Goal: Task Accomplishment & Management: Use online tool/utility

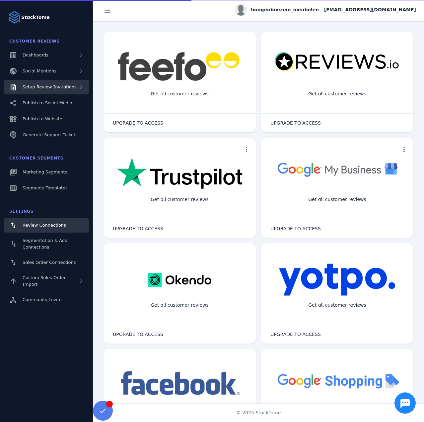
click at [52, 87] on span "Setup Review Invitations" at bounding box center [50, 86] width 54 height 5
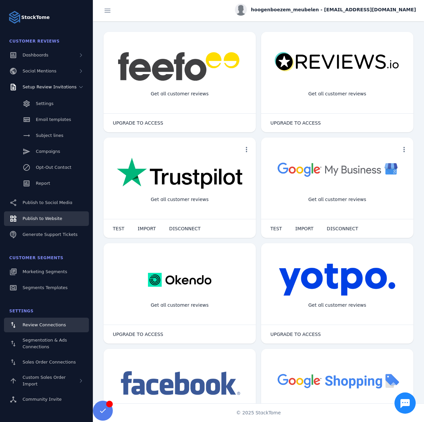
click at [55, 218] on span "Publish to Website" at bounding box center [42, 218] width 39 height 5
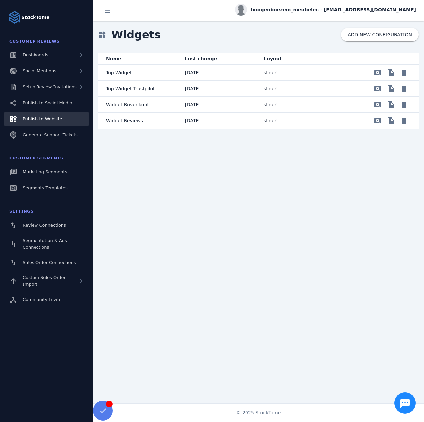
click at [254, 87] on mat-cell "[DATE]" at bounding box center [219, 89] width 79 height 16
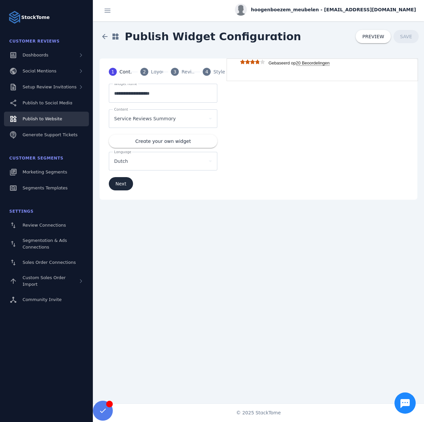
click at [204, 73] on div "4" at bounding box center [207, 72] width 8 height 8
click at [210, 73] on div "4" at bounding box center [207, 72] width 8 height 8
click at [133, 71] on mat-step-header "2 Layout" at bounding box center [147, 72] width 31 height 24
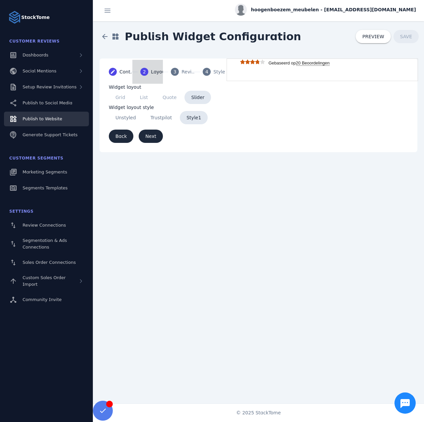
click at [142, 71] on div "2" at bounding box center [144, 72] width 8 height 8
click at [189, 70] on div "Reviews" at bounding box center [190, 71] width 17 height 7
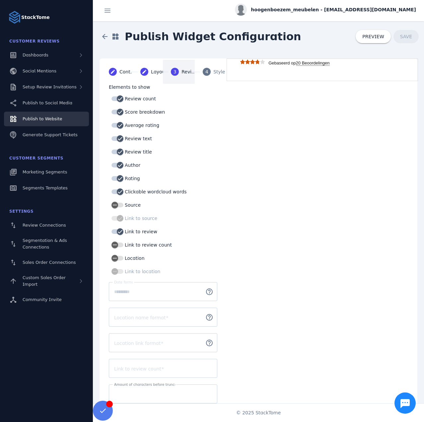
click at [211, 70] on mat-step-header "4 Styles" at bounding box center [210, 72] width 31 height 24
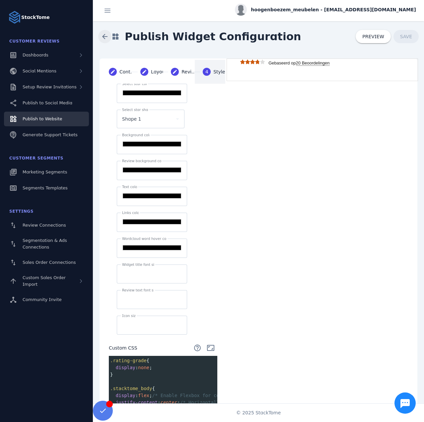
click at [105, 36] on span at bounding box center [105, 37] width 16 height 16
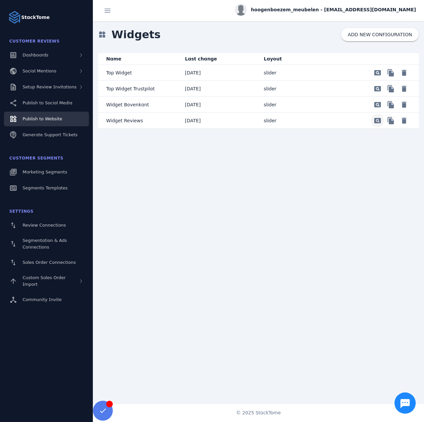
click at [376, 81] on span "Preview" at bounding box center [378, 73] width 16 height 16
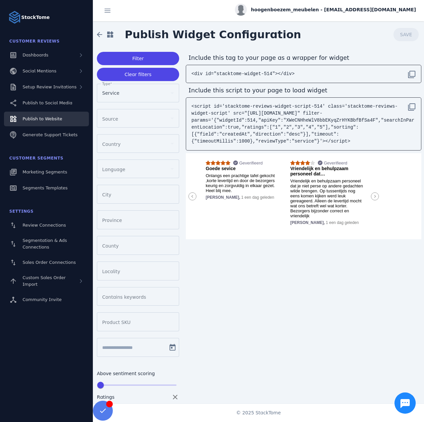
click at [224, 167] on title "Goede sevice" at bounding box center [242, 168] width 73 height 5
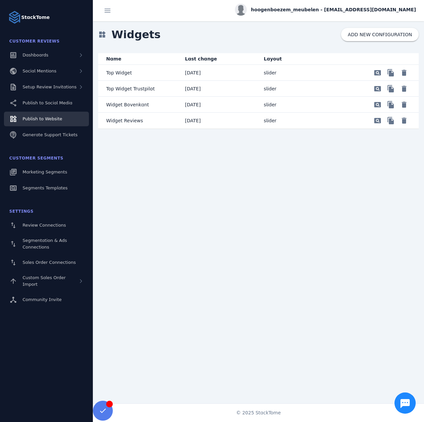
click at [173, 88] on mat-cell "Top Widget Trustpilot" at bounding box center [139, 89] width 82 height 16
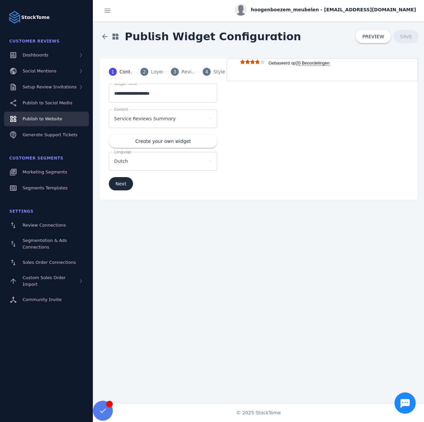
click at [349, 9] on span "hoogenboezem_meubelen - [EMAIL_ADDRESS][DOMAIN_NAME]" at bounding box center [333, 9] width 165 height 7
click at [297, 27] on div at bounding box center [212, 211] width 424 height 422
click at [312, 63] on strong "20 Beoordelingen" at bounding box center [313, 62] width 34 height 5
click at [373, 37] on span "PREVIEW" at bounding box center [373, 36] width 22 height 5
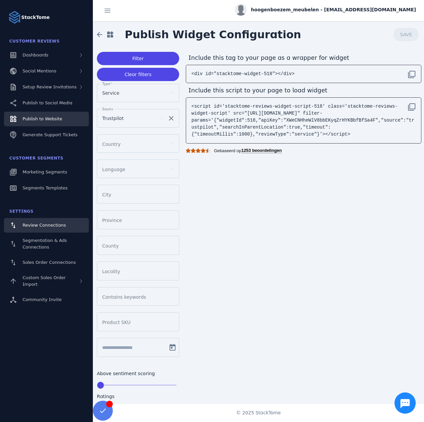
click at [40, 221] on link "Review Connections" at bounding box center [46, 225] width 85 height 15
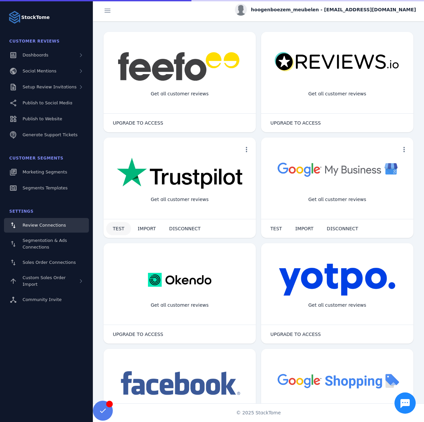
click at [115, 229] on span "TEST" at bounding box center [119, 228] width 12 height 5
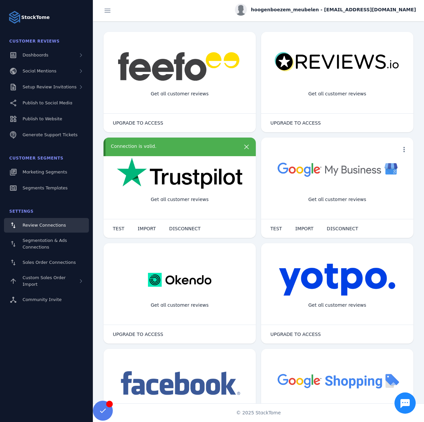
click at [249, 144] on div "Connection is valid." at bounding box center [180, 146] width 152 height 19
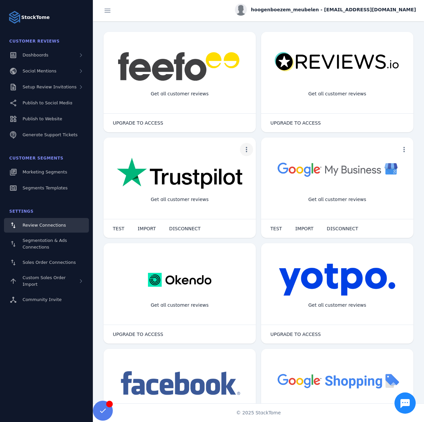
click at [244, 147] on span "more" at bounding box center [247, 149] width 16 height 16
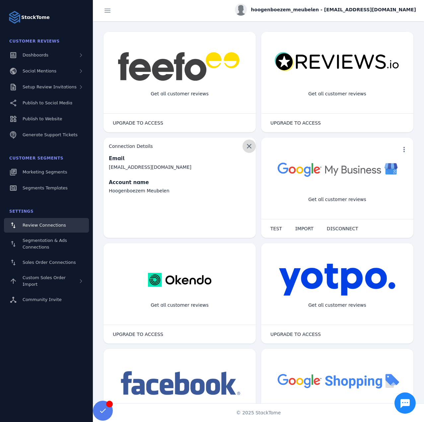
click at [245, 147] on span "Flip widget" at bounding box center [249, 146] width 16 height 16
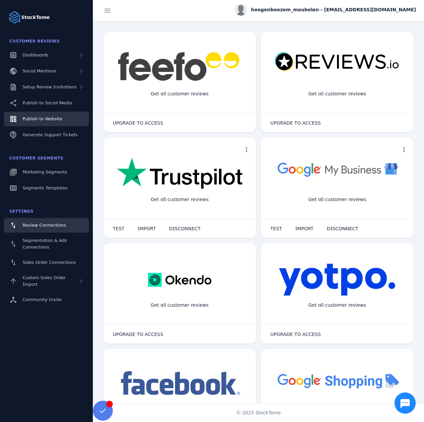
click at [45, 118] on span "Publish to Website" at bounding box center [42, 118] width 39 height 5
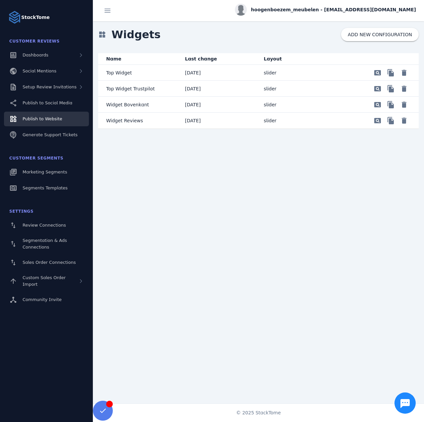
click at [138, 122] on p "Widget Reviews" at bounding box center [124, 121] width 37 height 8
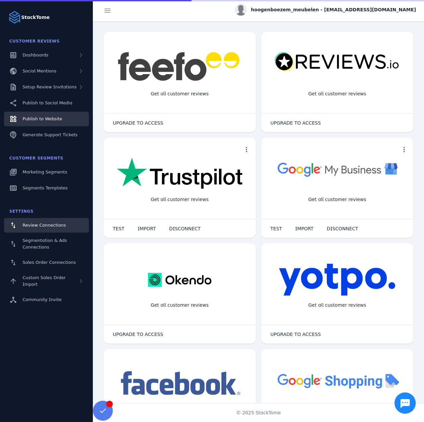
click at [44, 116] on span "Publish to Website" at bounding box center [42, 118] width 39 height 5
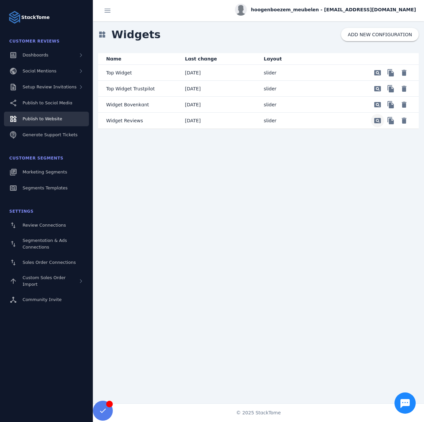
click at [377, 81] on span "Preview" at bounding box center [378, 73] width 16 height 16
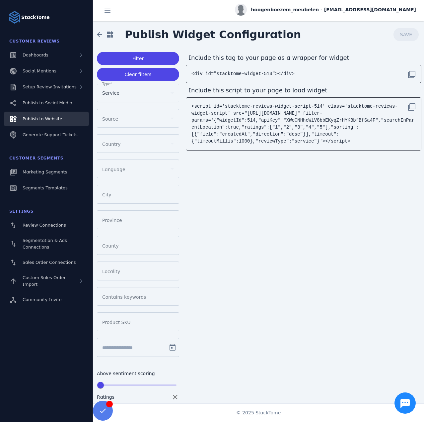
click at [129, 117] on div at bounding box center [135, 118] width 66 height 8
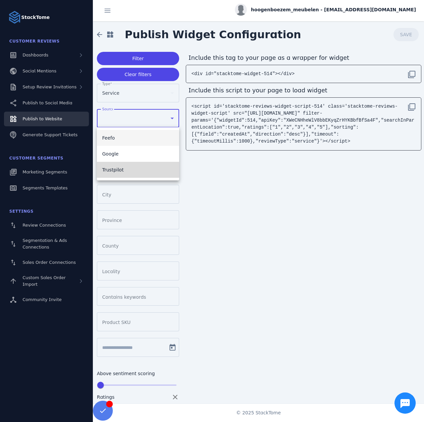
click at [122, 166] on mat-option "Trustpilot" at bounding box center [138, 170] width 82 height 16
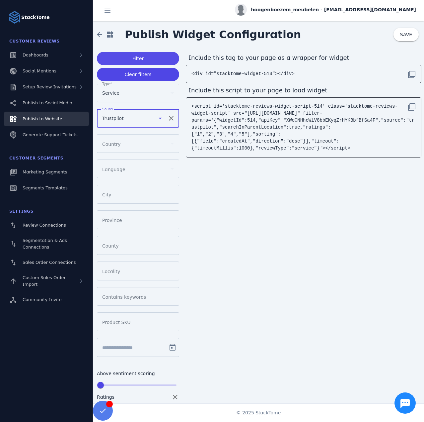
click at [138, 57] on span "Filter" at bounding box center [138, 58] width 12 height 5
click at [130, 91] on div "Service" at bounding box center [135, 93] width 66 height 8
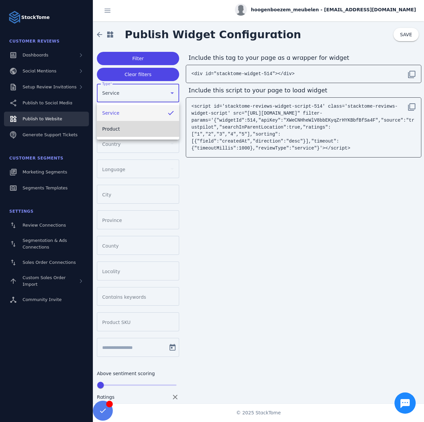
click at [124, 123] on mat-option "Product" at bounding box center [138, 129] width 82 height 16
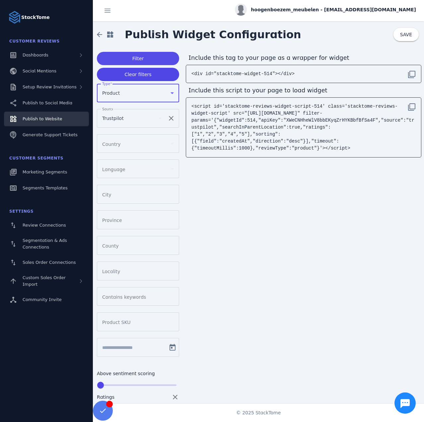
click at [134, 58] on span "Filter" at bounding box center [138, 58] width 12 height 5
click at [177, 117] on mat-icon "clear" at bounding box center [171, 118] width 16 height 8
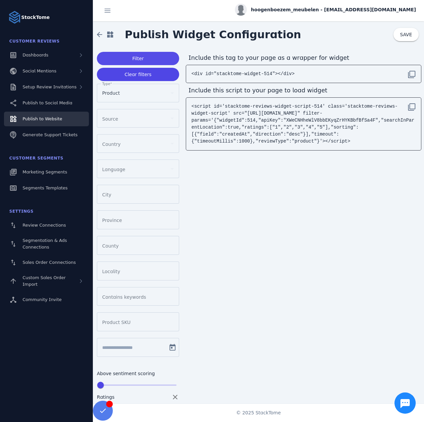
click at [126, 61] on span at bounding box center [138, 58] width 82 height 16
click at [125, 93] on div "Product" at bounding box center [135, 93] width 66 height 8
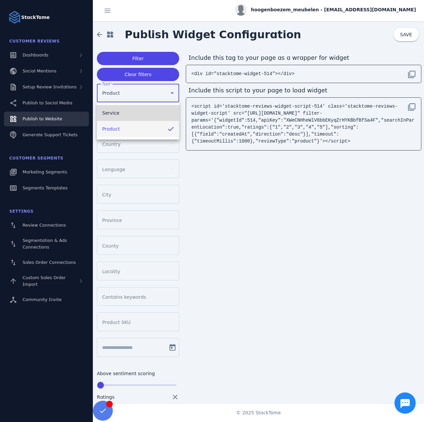
click at [121, 110] on mat-option "Service" at bounding box center [138, 113] width 82 height 16
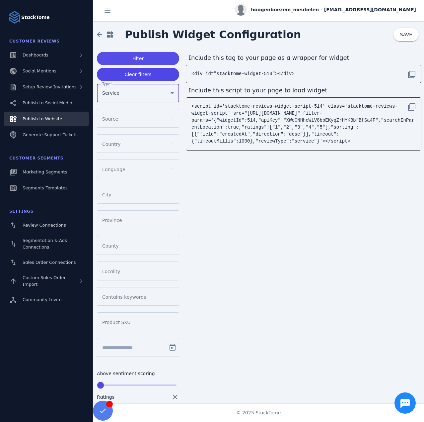
click at [129, 60] on span at bounding box center [138, 58] width 82 height 16
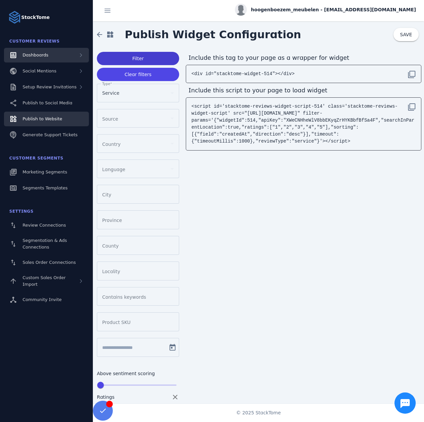
click at [45, 56] on span "Dashboards" at bounding box center [36, 54] width 26 height 5
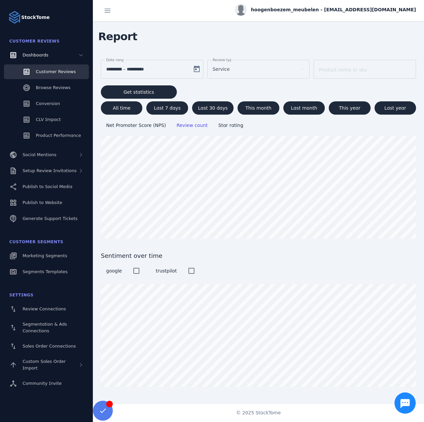
click at [230, 66] on div "Service" at bounding box center [256, 69] width 86 height 8
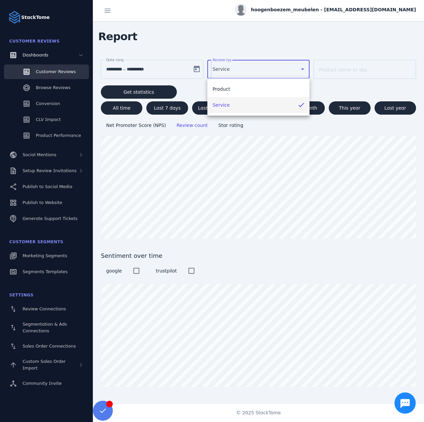
click at [128, 107] on div at bounding box center [212, 211] width 424 height 422
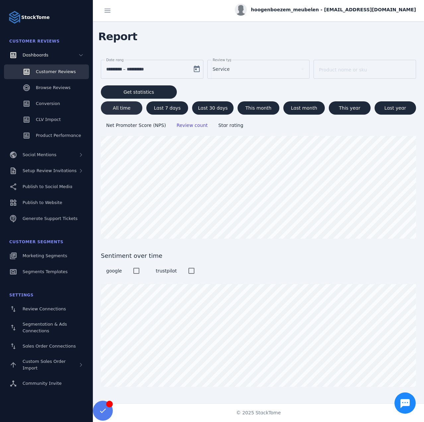
click at [126, 109] on span "All time" at bounding box center [122, 108] width 18 height 5
type input "**********"
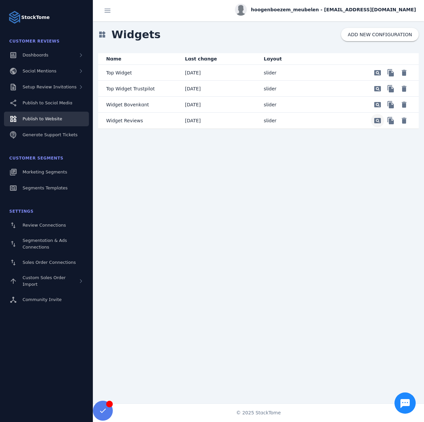
click at [377, 81] on span "Preview" at bounding box center [378, 73] width 16 height 16
click at [388, 81] on span "Preview" at bounding box center [391, 73] width 16 height 16
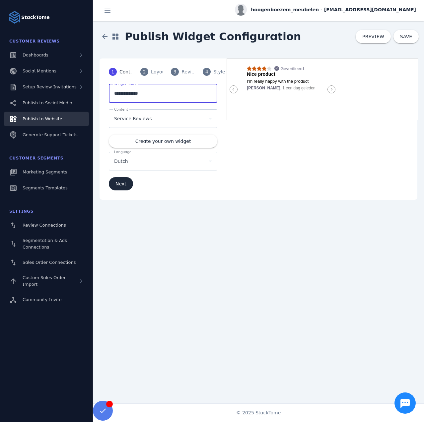
drag, startPoint x: 164, startPoint y: 94, endPoint x: 91, endPoint y: 94, distance: 73.7
click at [91, 94] on classic-layout "**********" at bounding box center [212, 211] width 424 height 422
type input "****"
click at [407, 35] on span "SAVE" at bounding box center [406, 36] width 12 height 5
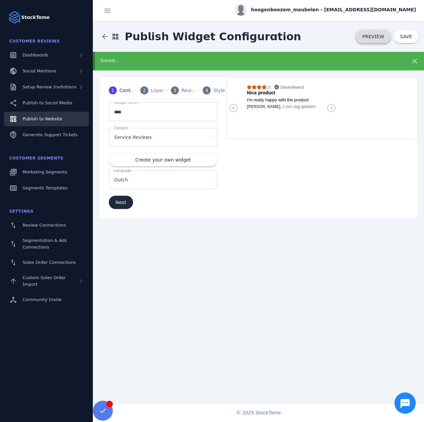
click at [378, 38] on span "PREVIEW" at bounding box center [373, 36] width 22 height 5
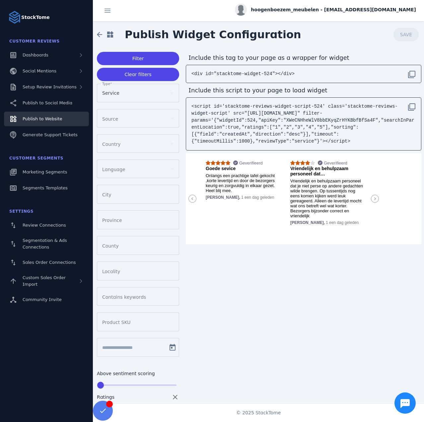
click at [373, 195] on circle at bounding box center [375, 199] width 8 height 8
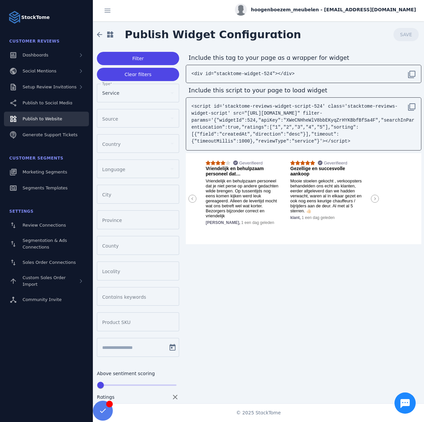
click at [373, 195] on circle at bounding box center [375, 199] width 8 height 8
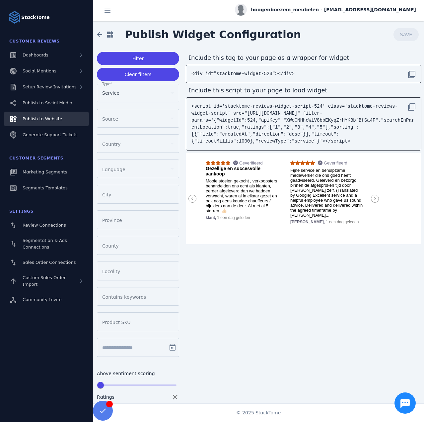
click at [373, 195] on circle at bounding box center [375, 199] width 8 height 8
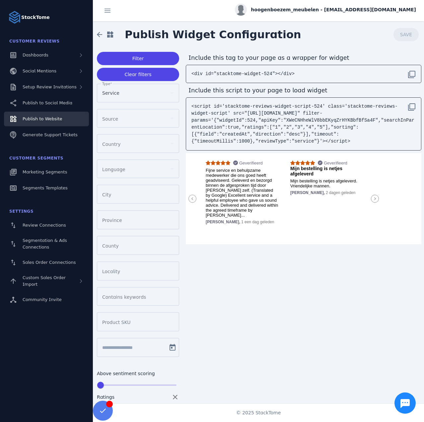
click at [373, 195] on circle at bounding box center [375, 199] width 8 height 8
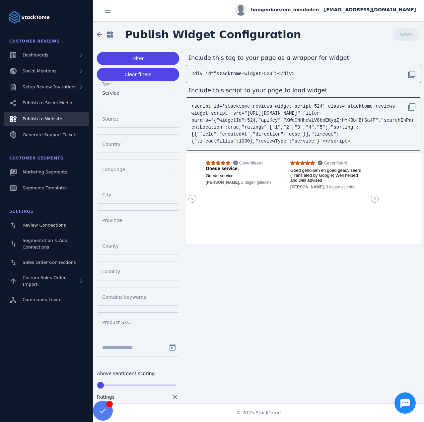
click at [373, 195] on circle at bounding box center [375, 199] width 8 height 8
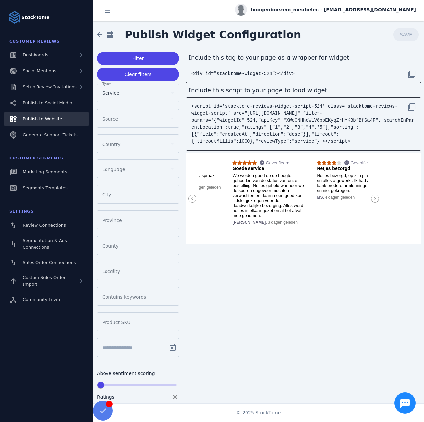
click at [373, 195] on circle at bounding box center [375, 199] width 8 height 8
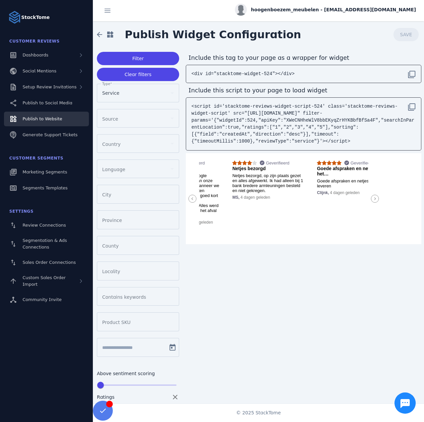
click at [373, 195] on circle at bounding box center [375, 199] width 8 height 8
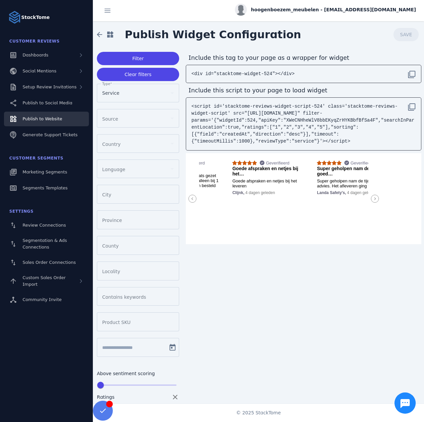
click at [373, 195] on circle at bounding box center [375, 199] width 8 height 8
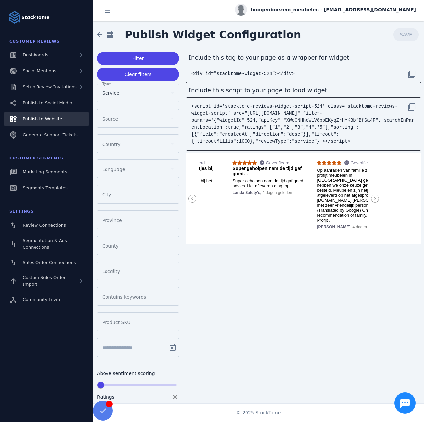
click at [373, 195] on circle at bounding box center [375, 199] width 8 height 8
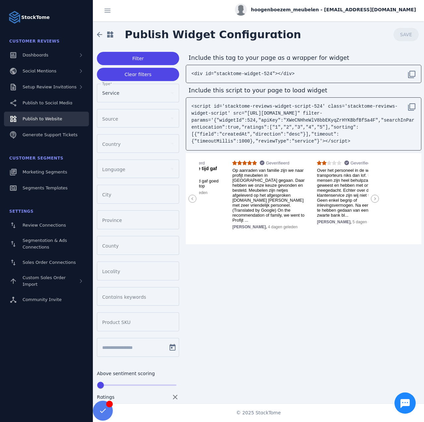
click at [373, 195] on circle at bounding box center [375, 199] width 8 height 8
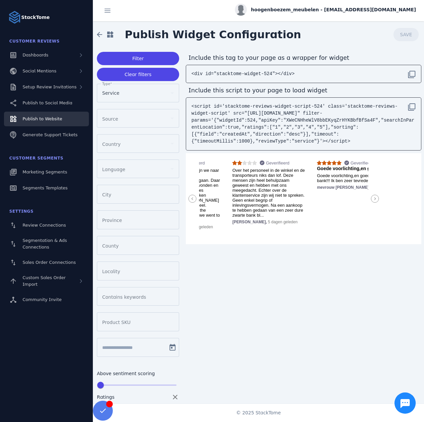
click at [373, 195] on circle at bounding box center [375, 199] width 8 height 8
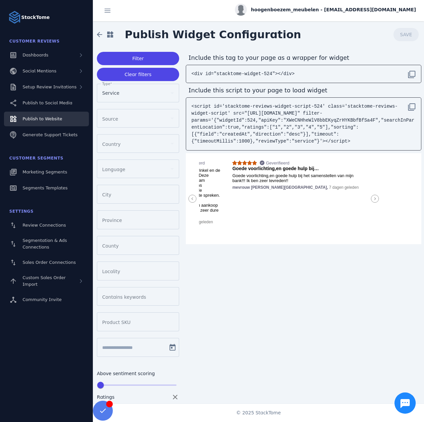
click at [373, 195] on circle at bounding box center [375, 199] width 8 height 8
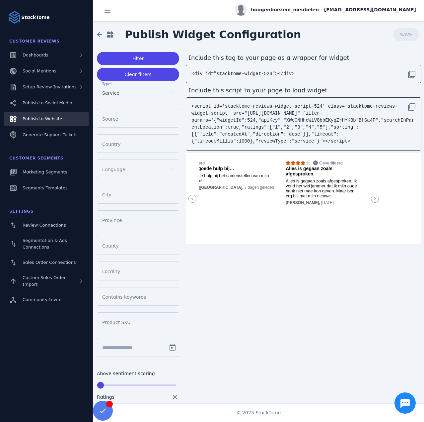
click at [373, 195] on circle at bounding box center [375, 199] width 8 height 8
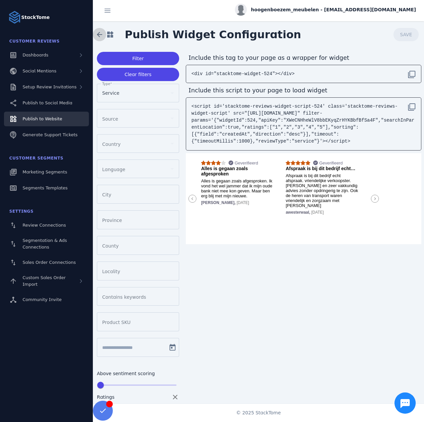
click at [98, 36] on span at bounding box center [100, 35] width 16 height 16
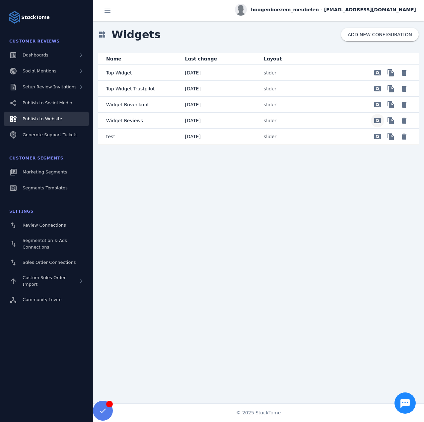
click at [381, 81] on span "Preview" at bounding box center [378, 73] width 16 height 16
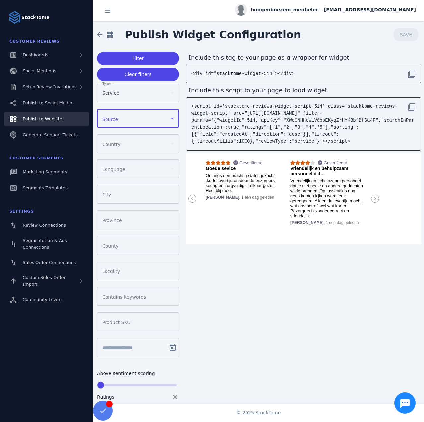
click at [123, 118] on div at bounding box center [135, 118] width 66 height 8
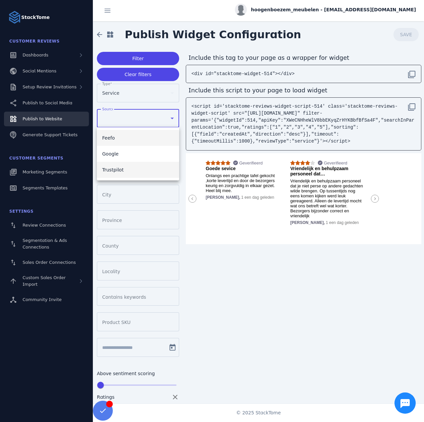
click at [118, 167] on span "Trustpilot" at bounding box center [113, 170] width 22 height 8
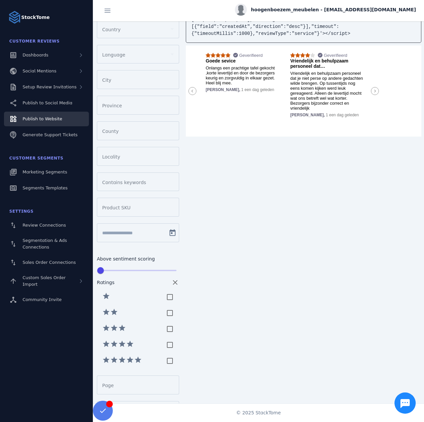
scroll to position [160, 0]
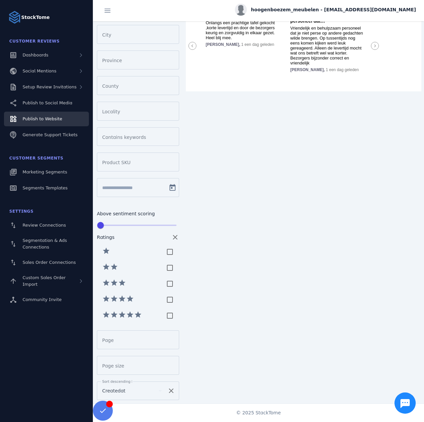
click at [137, 386] on div "Createdat" at bounding box center [129, 390] width 54 height 8
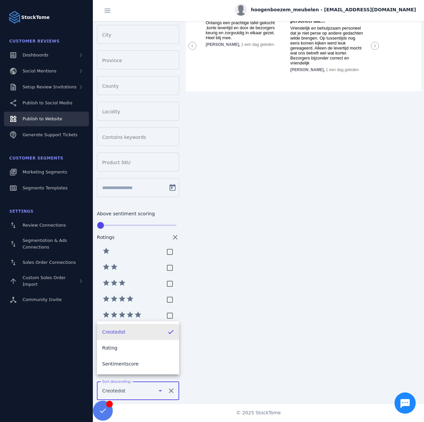
click at [121, 335] on span "Createdat" at bounding box center [113, 332] width 23 height 8
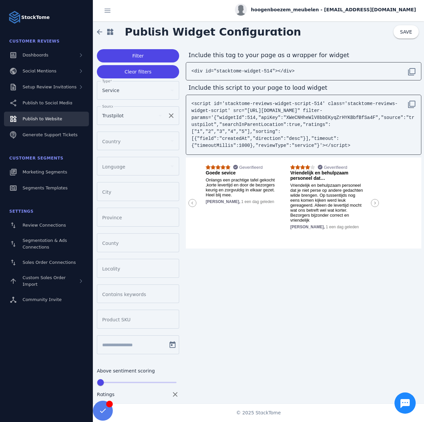
scroll to position [0, 0]
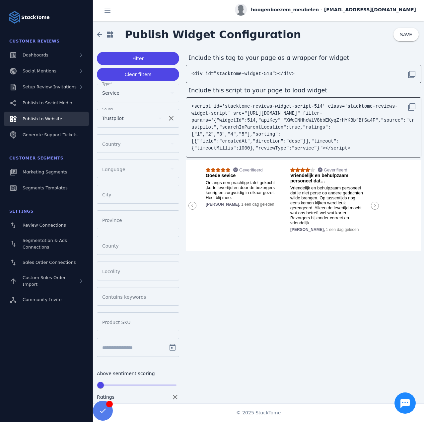
click at [123, 170] on div at bounding box center [135, 169] width 66 height 8
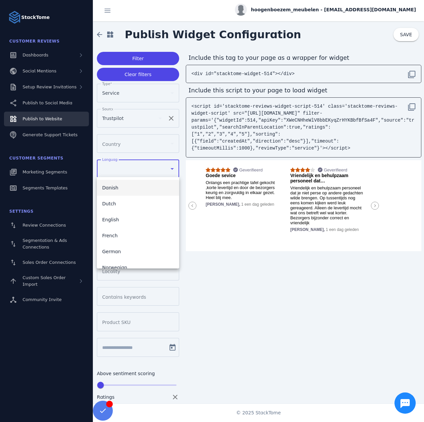
click at [214, 171] on div at bounding box center [212, 211] width 424 height 422
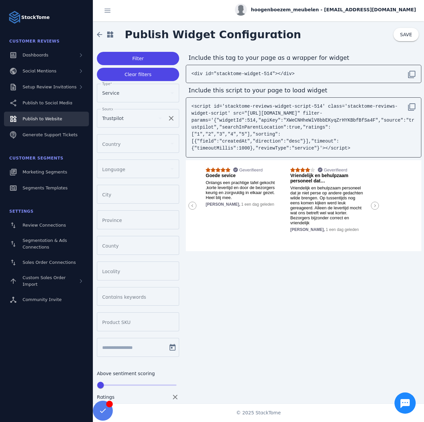
click at [218, 173] on title "Goede sevice" at bounding box center [242, 175] width 73 height 5
click at [398, 36] on span at bounding box center [406, 35] width 25 height 16
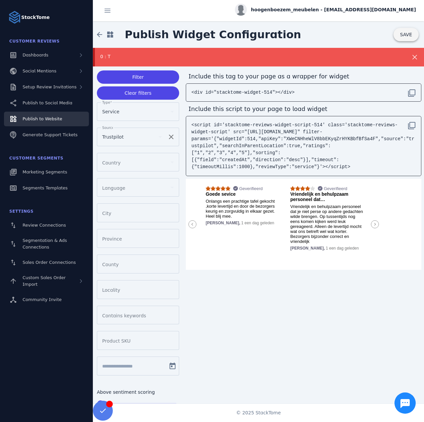
click at [395, 37] on span at bounding box center [406, 35] width 25 height 16
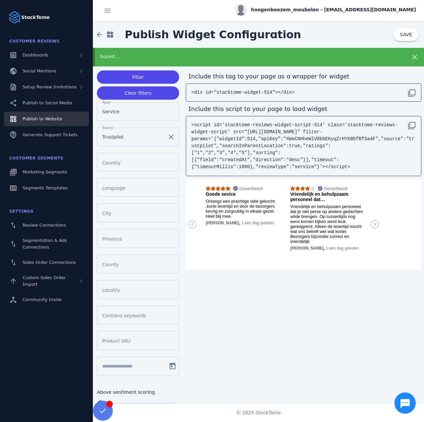
click at [124, 54] on div "Saved..." at bounding box center [243, 56] width 287 height 7
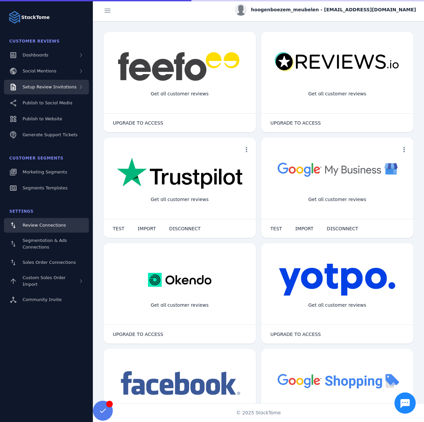
click at [58, 91] on div "Setup Review Invitations" at bounding box center [46, 87] width 85 height 15
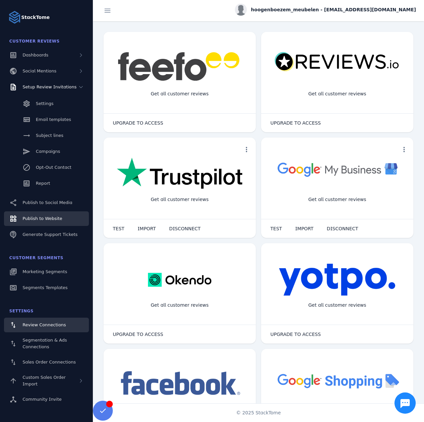
click at [45, 218] on span "Publish to Website" at bounding box center [42, 218] width 39 height 5
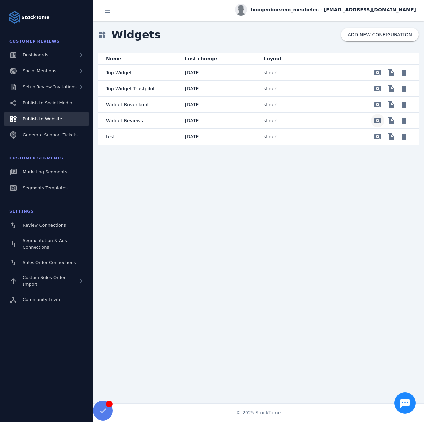
click at [376, 81] on span "Preview" at bounding box center [378, 73] width 16 height 16
click at [56, 118] on span "Publish to Website" at bounding box center [42, 118] width 39 height 5
click at [404, 81] on span "Delete" at bounding box center [404, 73] width 16 height 16
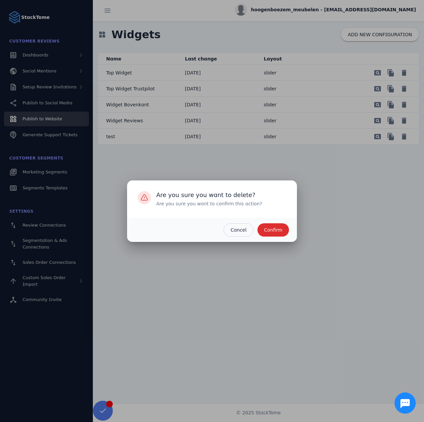
click at [273, 231] on span "Confirm" at bounding box center [273, 229] width 18 height 5
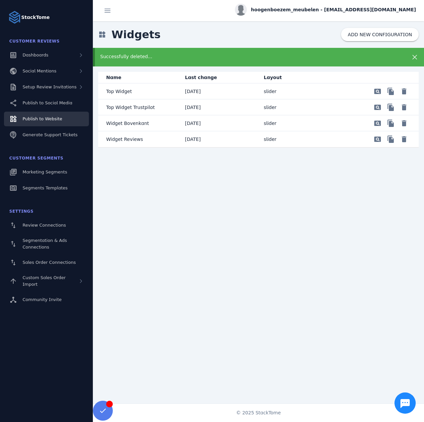
click at [136, 55] on div "Successfully deleted..." at bounding box center [243, 56] width 287 height 7
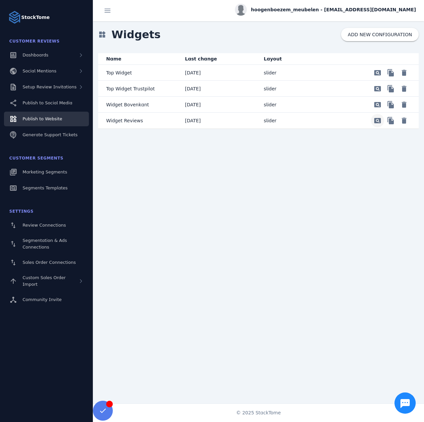
click at [378, 81] on span "Preview" at bounding box center [378, 73] width 16 height 16
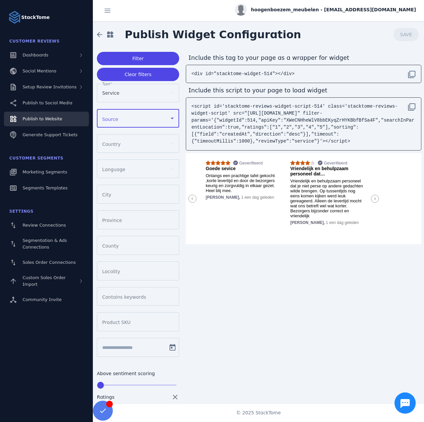
click at [129, 117] on div at bounding box center [135, 118] width 66 height 8
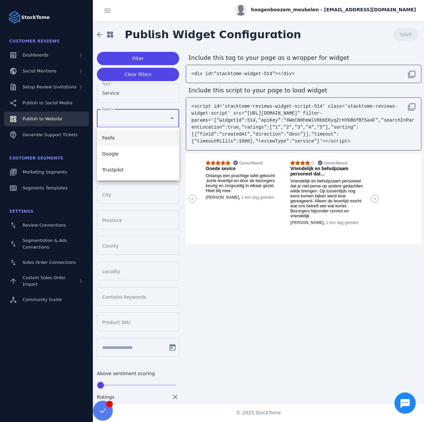
click at [129, 117] on div at bounding box center [212, 211] width 424 height 422
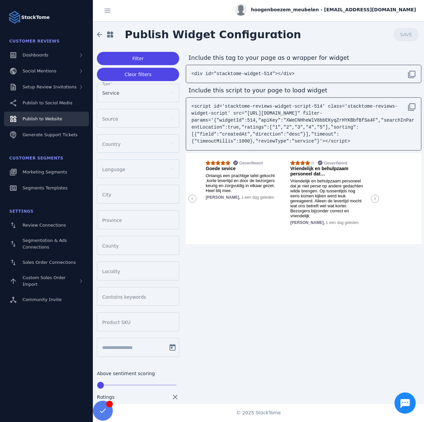
click at [129, 117] on div at bounding box center [135, 118] width 66 height 8
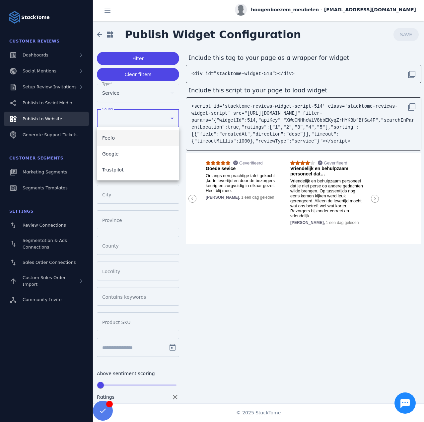
click at [270, 281] on div at bounding box center [212, 211] width 424 height 422
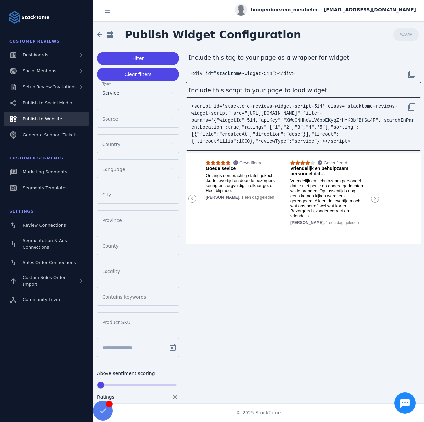
click at [123, 170] on div at bounding box center [135, 169] width 66 height 8
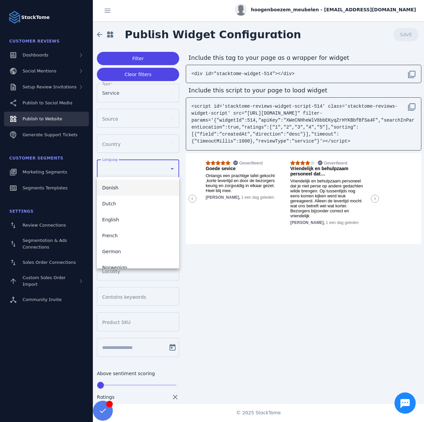
click at [125, 141] on div at bounding box center [212, 211] width 424 height 422
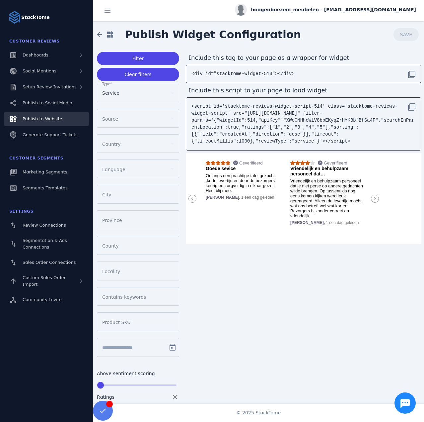
click at [132, 143] on div at bounding box center [135, 143] width 66 height 8
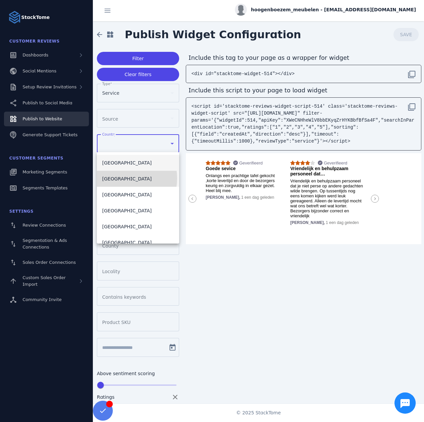
click at [122, 178] on mat-option "[GEOGRAPHIC_DATA]" at bounding box center [138, 179] width 82 height 16
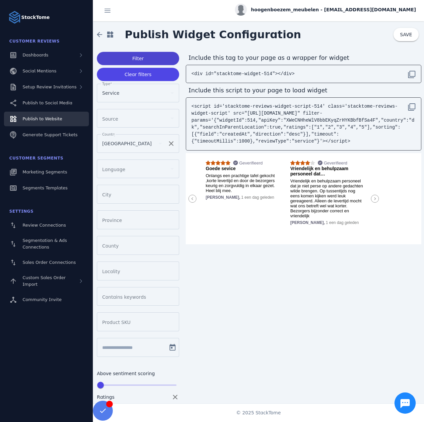
click at [149, 58] on span at bounding box center [138, 58] width 82 height 16
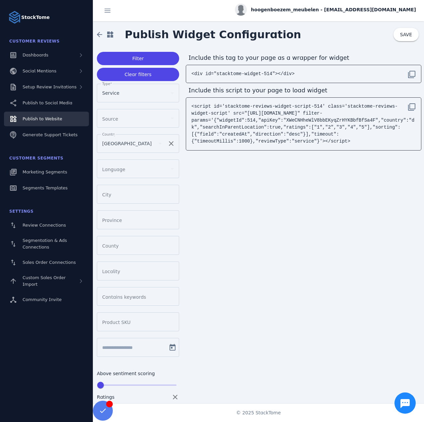
click at [170, 142] on mat-icon "clear" at bounding box center [171, 143] width 16 height 8
click at [143, 58] on span "Filter" at bounding box center [138, 58] width 12 height 5
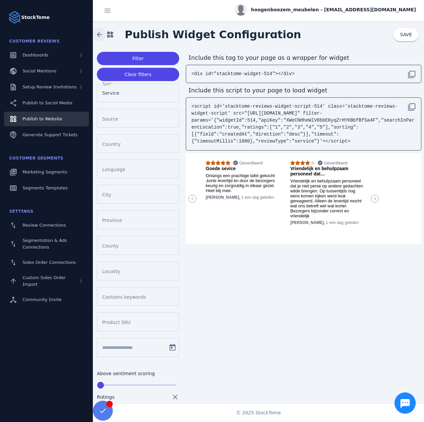
click at [99, 35] on span at bounding box center [100, 35] width 16 height 16
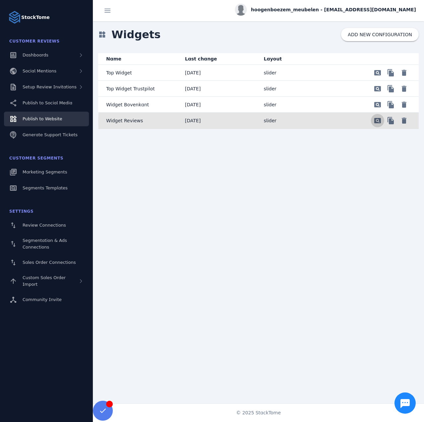
click at [377, 120] on span "Preview" at bounding box center [378, 121] width 16 height 16
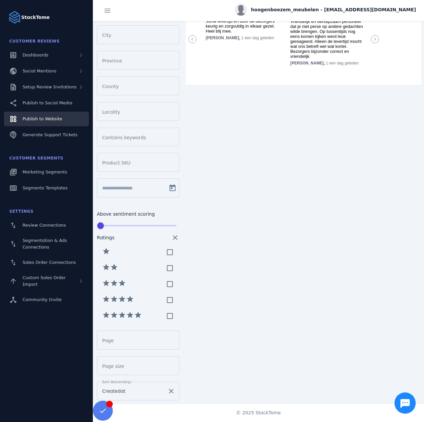
scroll to position [160, 0]
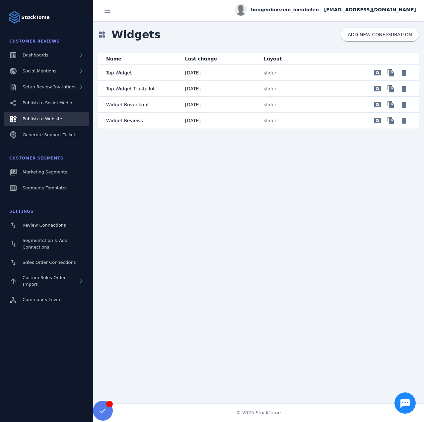
click at [334, 120] on mat-cell "slider" at bounding box center [298, 121] width 79 height 16
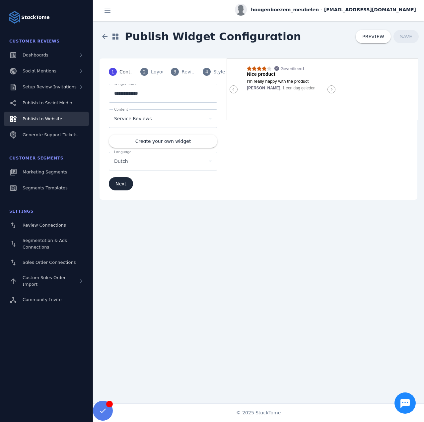
click at [206, 72] on span "4" at bounding box center [206, 71] width 3 height 7
click at [153, 73] on div "Layout" at bounding box center [159, 71] width 17 height 7
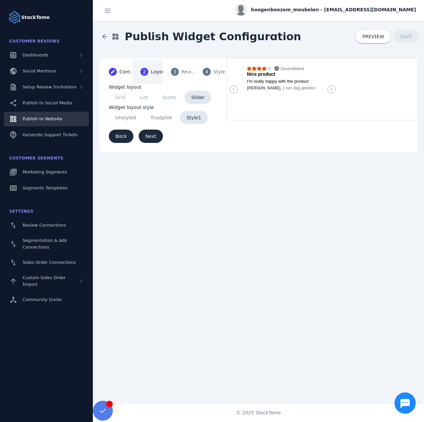
click at [178, 70] on div "3" at bounding box center [175, 72] width 8 height 8
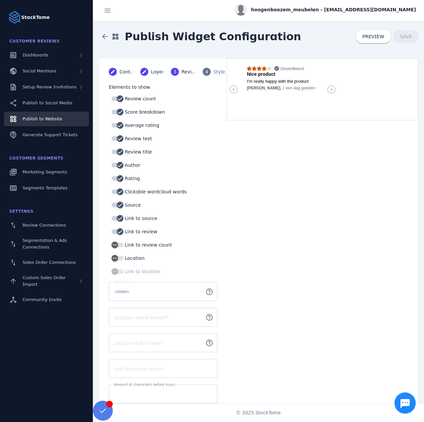
click at [204, 71] on div "4" at bounding box center [207, 72] width 8 height 8
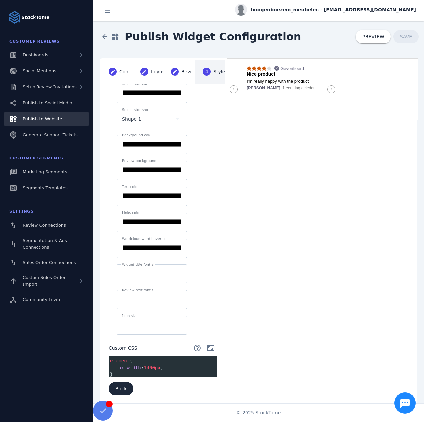
click at [134, 371] on pre "}" at bounding box center [164, 374] width 111 height 7
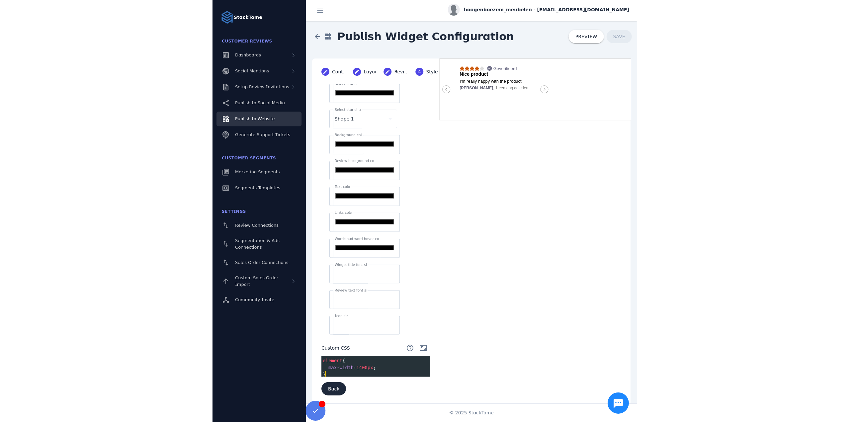
scroll to position [1, 0]
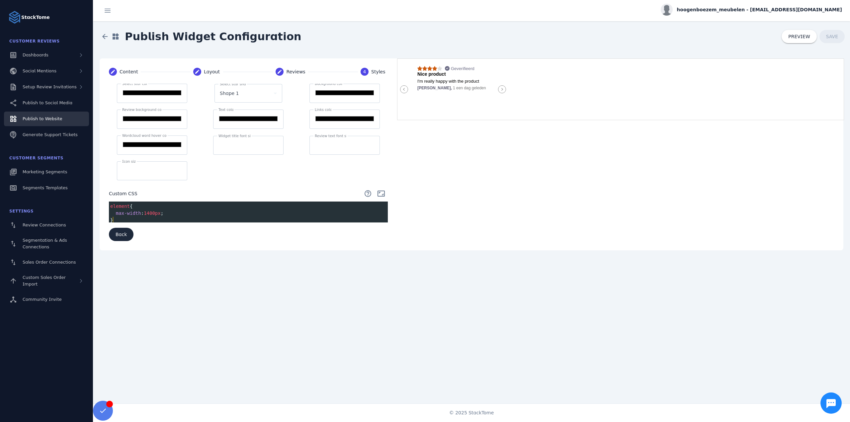
click at [424, 89] on icon at bounding box center [502, 89] width 2 height 3
drag, startPoint x: 149, startPoint y: 212, endPoint x: 158, endPoint y: 214, distance: 9.0
click at [146, 212] on span "1400px" at bounding box center [152, 212] width 17 height 5
type textarea "*"
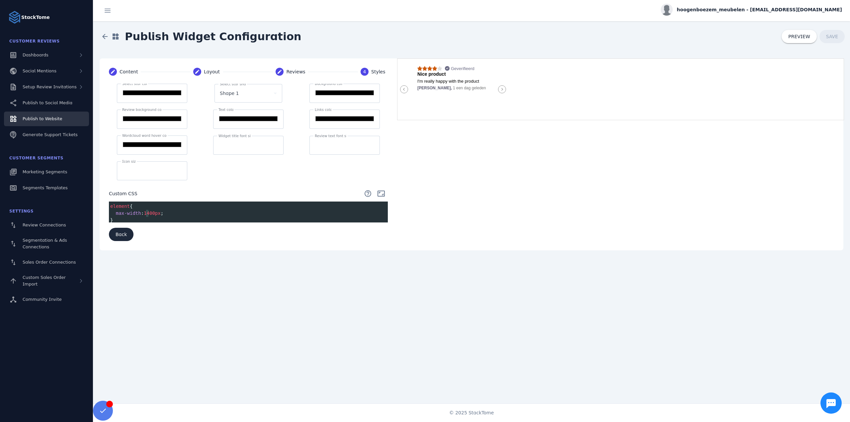
scroll to position [0, 2]
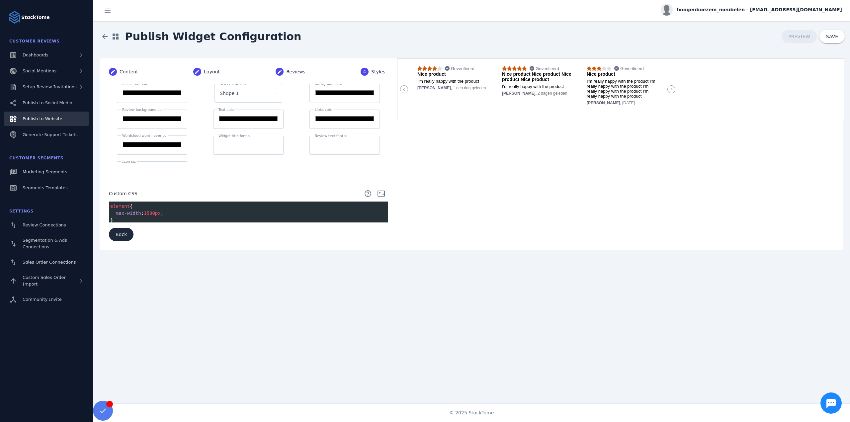
type textarea "*"
type textarea "**********"
drag, startPoint x: 113, startPoint y: 215, endPoint x: 105, endPoint y: 204, distance: 14.5
click at [105, 204] on div "**********" at bounding box center [248, 166] width 295 height 165
click at [119, 215] on pre "max-width : 1400px ;" at bounding box center [249, 213] width 281 height 7
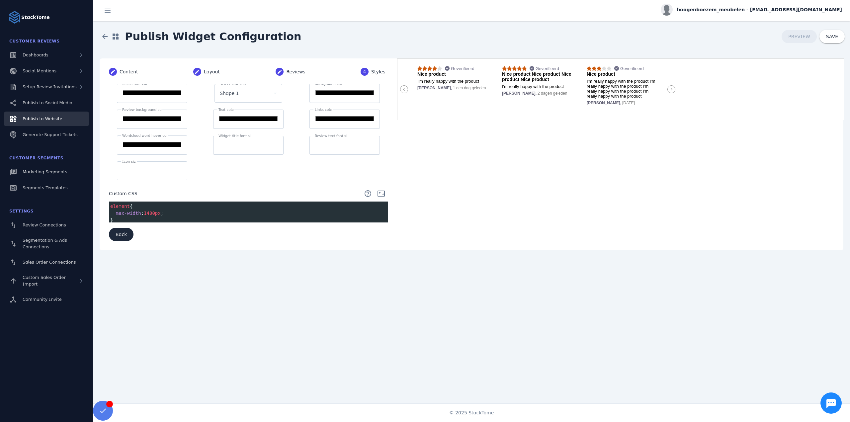
type textarea "**********"
drag, startPoint x: 118, startPoint y: 219, endPoint x: 107, endPoint y: 203, distance: 19.0
click at [107, 203] on div "**********" at bounding box center [248, 166] width 295 height 165
click at [120, 205] on span "element" at bounding box center [120, 205] width 20 height 5
click at [424, 87] on icon at bounding box center [671, 89] width 8 height 8
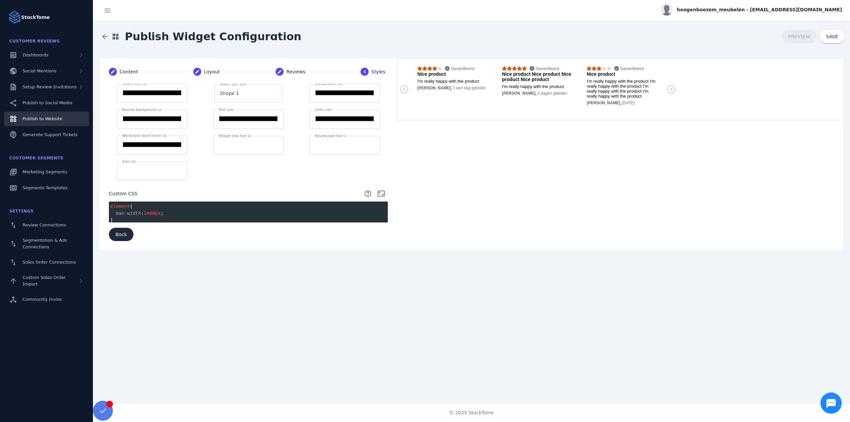
click at [174, 215] on pre "max-width : 1400px ;" at bounding box center [249, 213] width 281 height 7
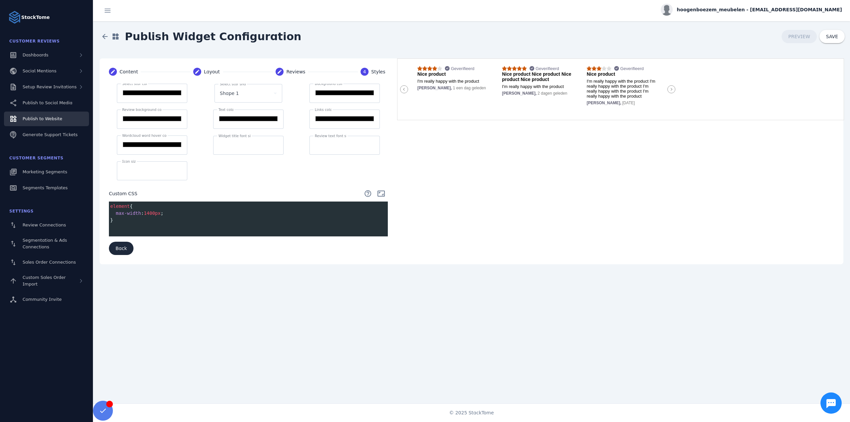
paste textarea "*"
click at [111, 232] on span "stacktome_body" at bounding box center [129, 233] width 39 height 5
type textarea "*"
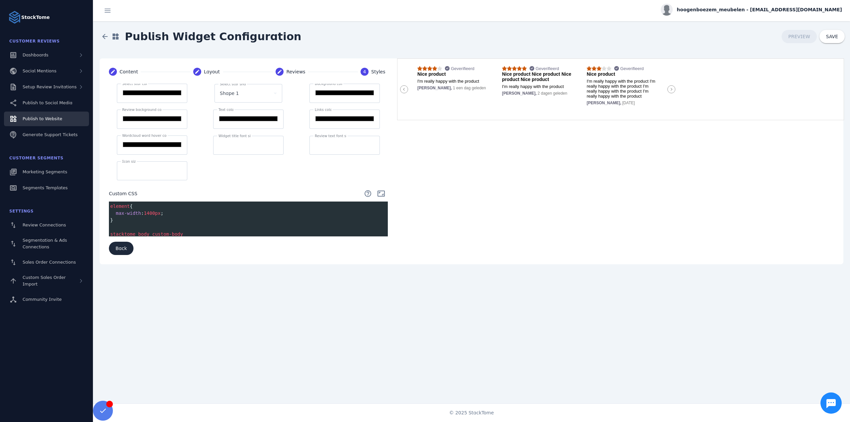
type textarea "*"
click at [191, 231] on pre ".stacktome_body custom-body" at bounding box center [249, 234] width 281 height 7
drag, startPoint x: 185, startPoint y: 234, endPoint x: 151, endPoint y: 235, distance: 34.2
click at [151, 235] on pre ".stacktome_body custom-body" at bounding box center [249, 234] width 281 height 7
type textarea "*"
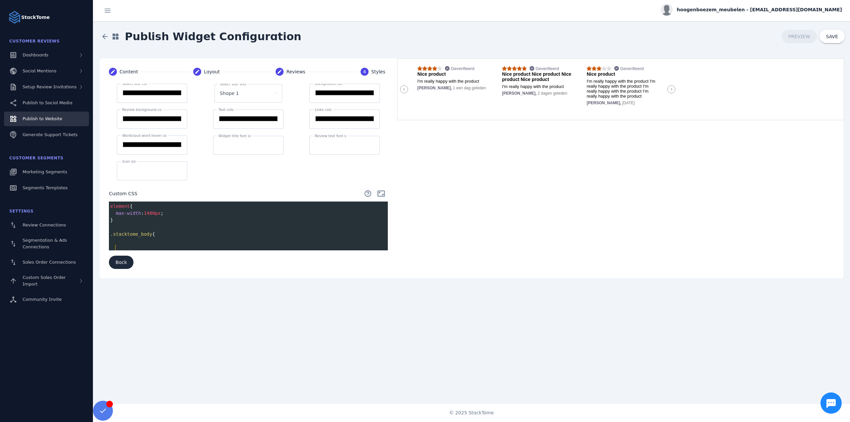
type textarea "*"
type textarea "**********"
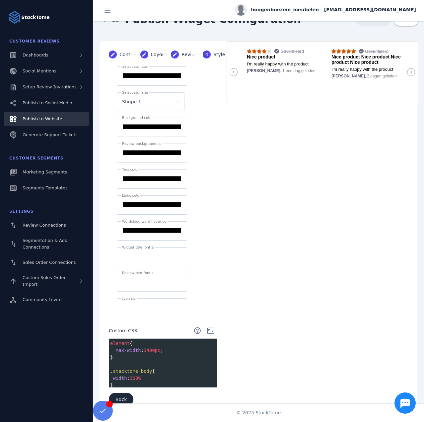
scroll to position [0, 0]
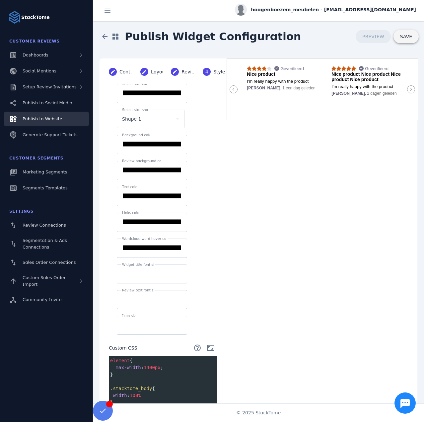
type textarea "*"
click at [401, 37] on span "SAVE" at bounding box center [406, 36] width 12 height 5
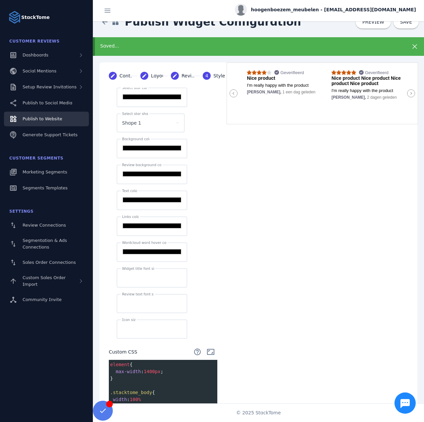
scroll to position [33, 0]
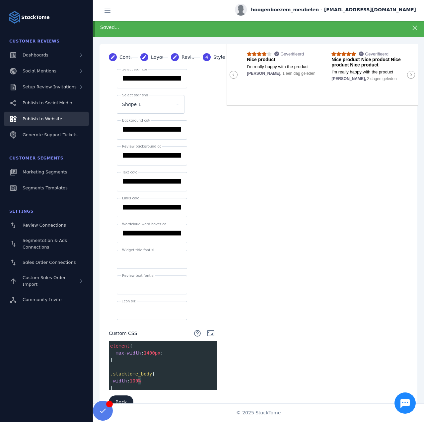
click at [139, 378] on span "100%" at bounding box center [135, 380] width 11 height 5
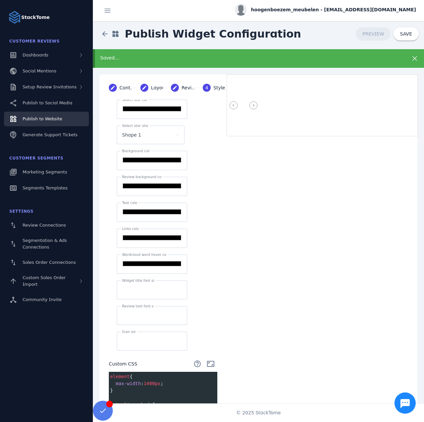
scroll to position [0, 0]
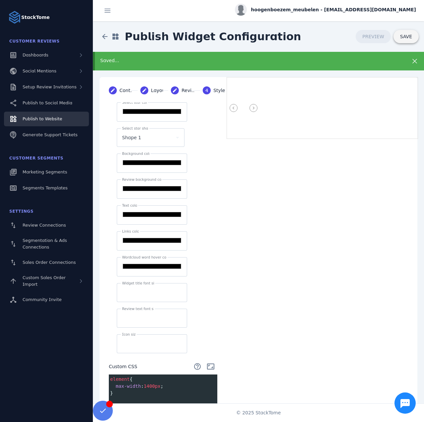
type textarea "**"
click at [395, 34] on span at bounding box center [406, 37] width 25 height 16
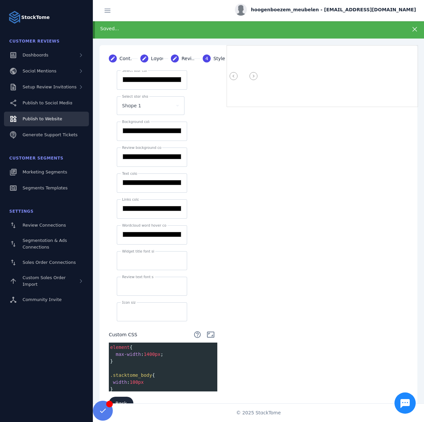
scroll to position [33, 0]
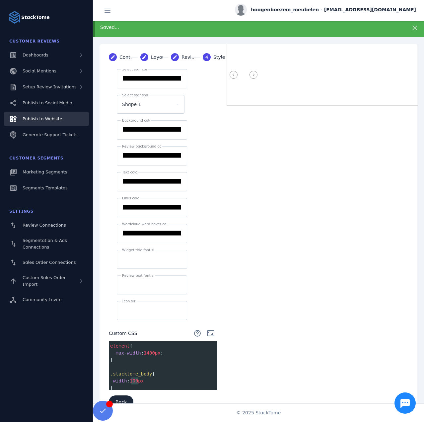
drag, startPoint x: 131, startPoint y: 376, endPoint x: 138, endPoint y: 376, distance: 7.3
click at [138, 378] on span "100px" at bounding box center [137, 380] width 14 height 5
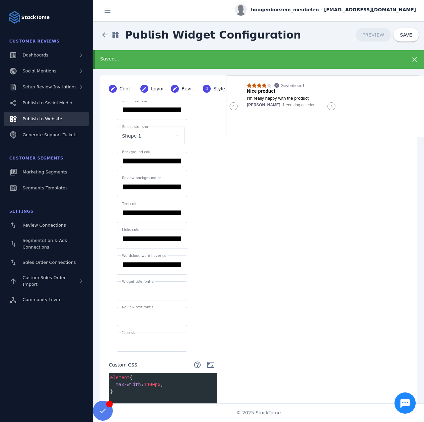
scroll to position [0, 0]
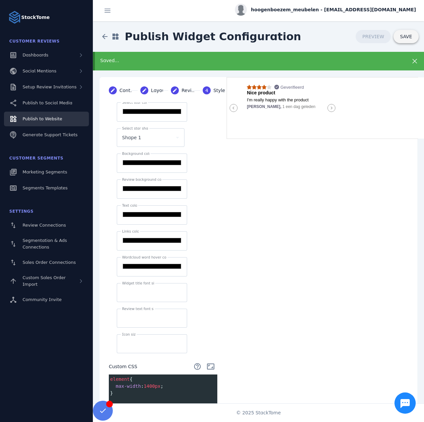
type textarea "****"
click at [402, 38] on span "SAVE" at bounding box center [406, 36] width 12 height 5
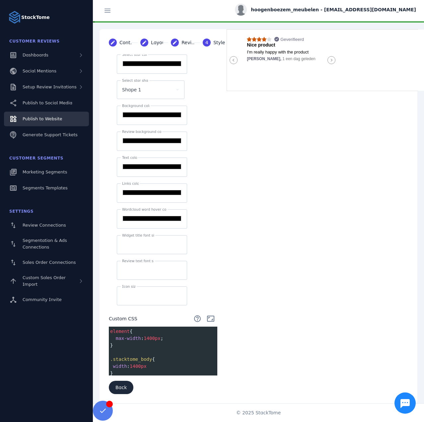
scroll to position [49, 0]
drag, startPoint x: 131, startPoint y: 361, endPoint x: 140, endPoint y: 360, distance: 8.7
click at [140, 363] on span "1400px" at bounding box center [138, 365] width 17 height 5
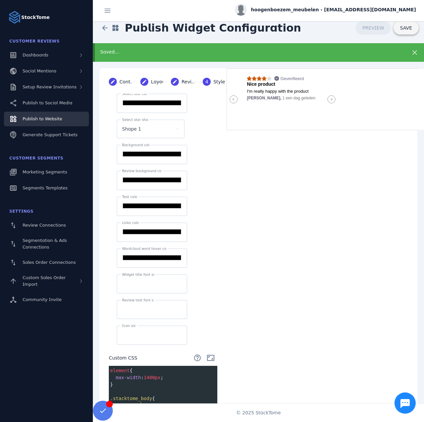
scroll to position [0, 0]
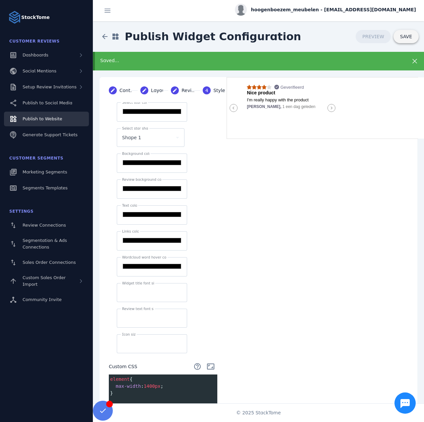
type textarea "****"
click at [403, 37] on span "SAVE" at bounding box center [406, 36] width 12 height 5
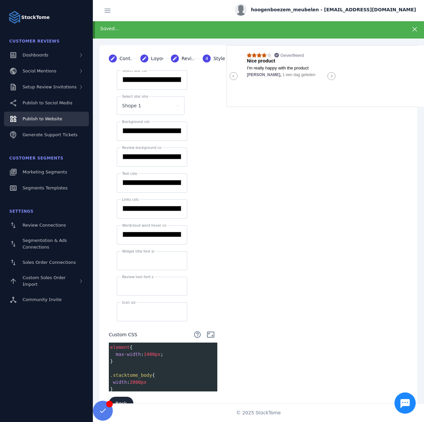
scroll to position [33, 0]
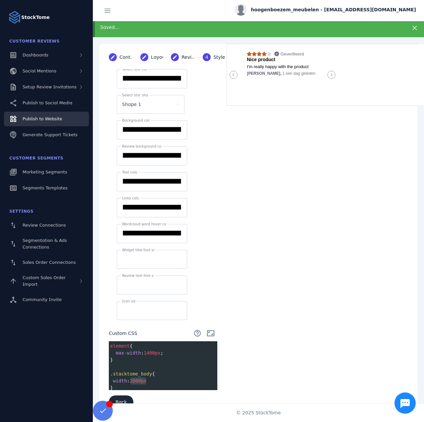
drag, startPoint x: 131, startPoint y: 378, endPoint x: 147, endPoint y: 376, distance: 15.7
click at [147, 378] on span "width : 2000px" at bounding box center [129, 380] width 39 height 5
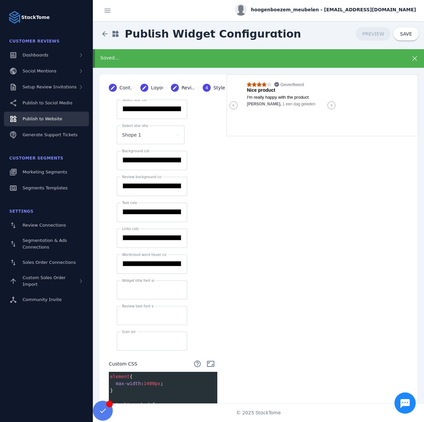
scroll to position [0, 0]
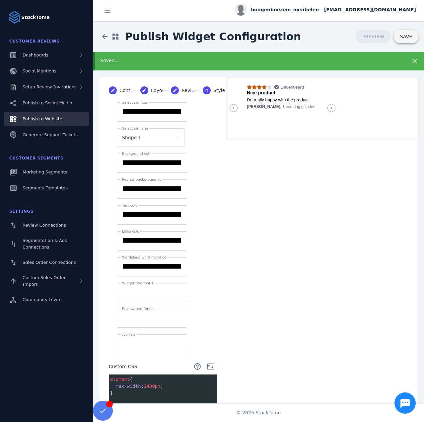
type textarea "****"
click at [408, 41] on span at bounding box center [406, 37] width 25 height 16
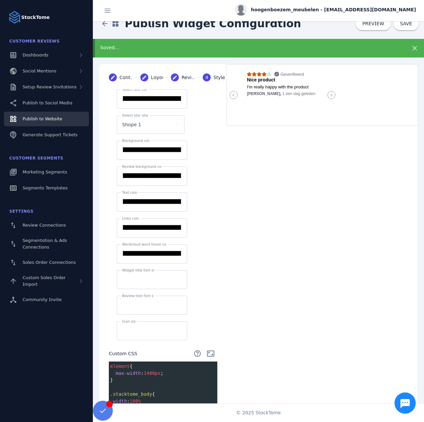
scroll to position [33, 0]
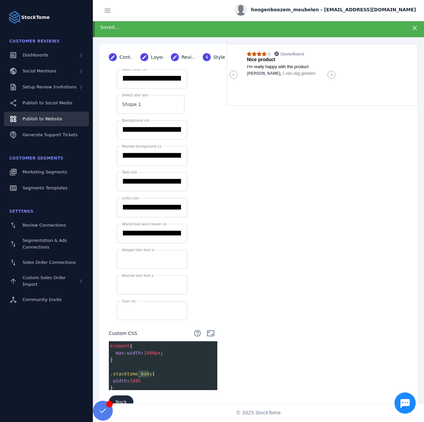
type textarea "*****"
drag, startPoint x: 148, startPoint y: 370, endPoint x: 137, endPoint y: 371, distance: 11.4
click at [137, 371] on span ".stacktome_body" at bounding box center [131, 373] width 42 height 5
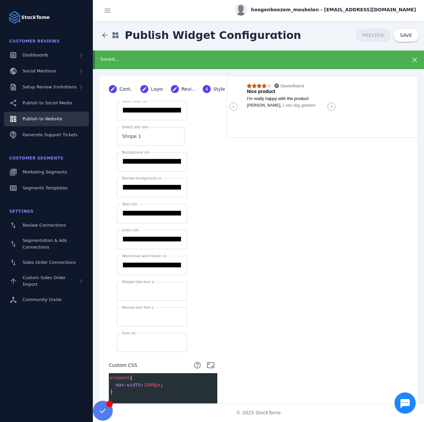
scroll to position [0, 0]
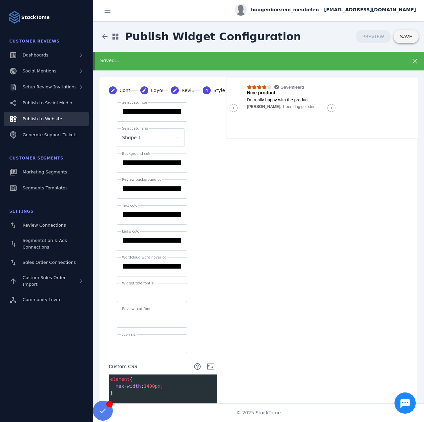
click at [400, 41] on span at bounding box center [406, 37] width 25 height 16
click at [158, 381] on div "Select star color ******* Select star shape Shape 1 Background color ******* Re…" at bounding box center [163, 271] width 109 height 339
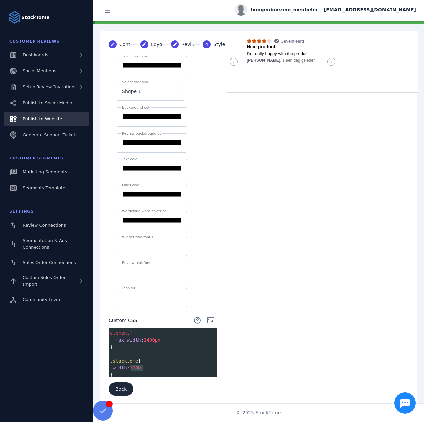
click at [131, 364] on pre "width : 100%" at bounding box center [164, 367] width 111 height 7
type textarea "*"
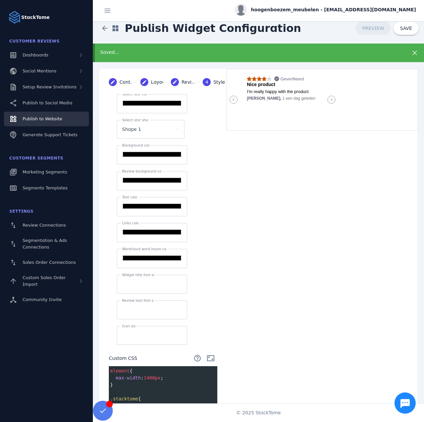
scroll to position [0, 0]
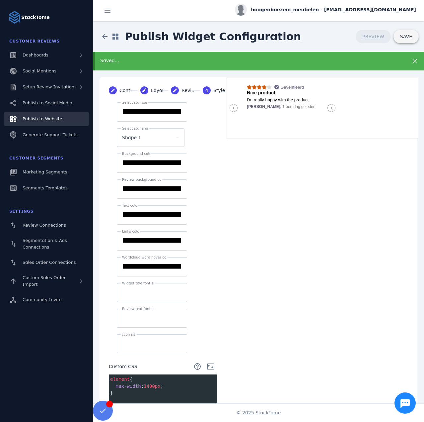
type textarea "**"
click at [411, 33] on span at bounding box center [406, 37] width 25 height 16
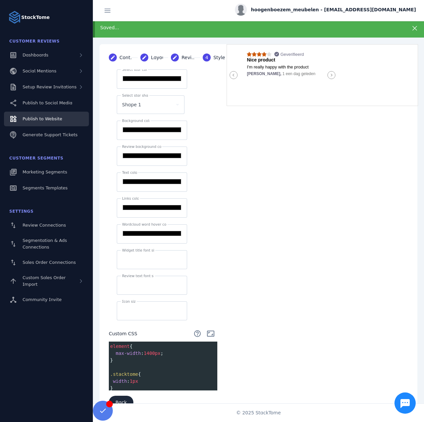
scroll to position [33, 0]
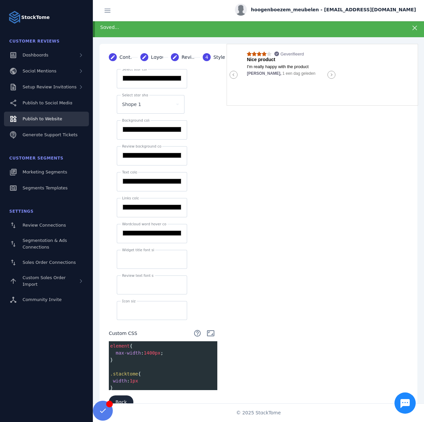
click at [123, 371] on span ".stacktome" at bounding box center [124, 373] width 28 height 5
type textarea "*********"
click at [123, 371] on span ".stacktome" at bounding box center [124, 373] width 28 height 5
type textarea "**********"
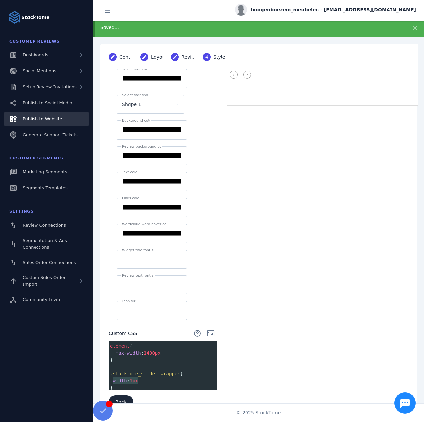
drag, startPoint x: 113, startPoint y: 375, endPoint x: 138, endPoint y: 375, distance: 24.9
click at [138, 378] on span "width : 1px" at bounding box center [124, 380] width 28 height 5
paste textarea
drag, startPoint x: 142, startPoint y: 378, endPoint x: 150, endPoint y: 377, distance: 8.4
click at [150, 378] on span "1020px" at bounding box center [149, 380] width 17 height 5
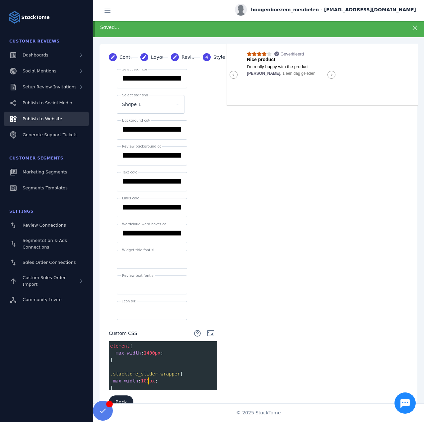
type textarea "****"
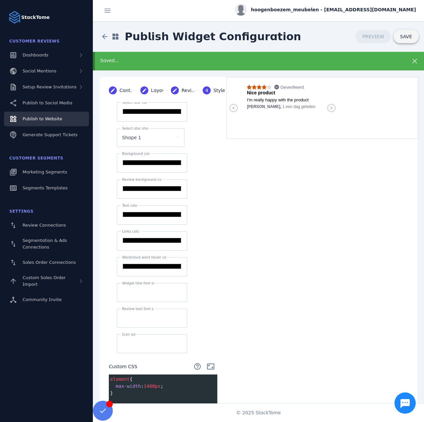
click at [406, 32] on span at bounding box center [406, 37] width 25 height 16
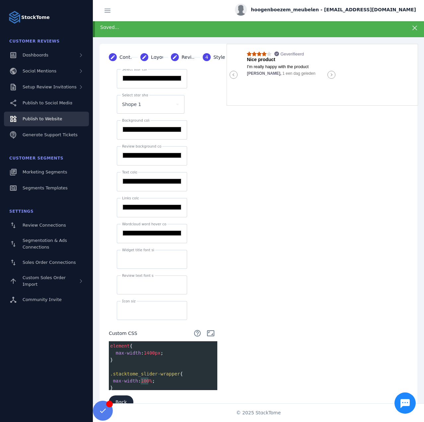
drag, startPoint x: 149, startPoint y: 376, endPoint x: 142, endPoint y: 378, distance: 6.8
click at [142, 378] on span "100%" at bounding box center [146, 380] width 11 height 5
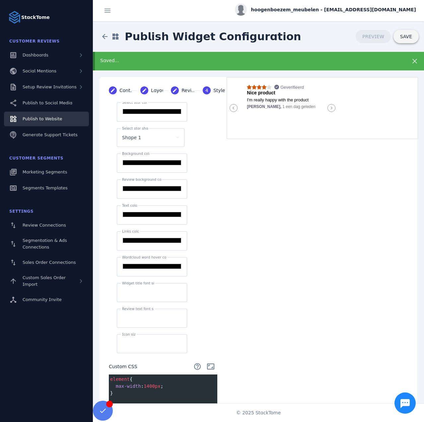
type textarea "**"
click at [398, 37] on span at bounding box center [406, 37] width 25 height 16
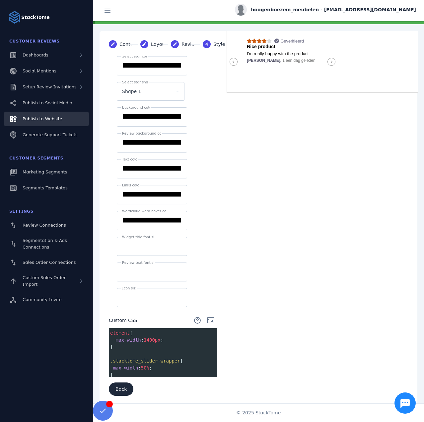
scroll to position [0, 5]
drag, startPoint x: 142, startPoint y: 364, endPoint x: 148, endPoint y: 364, distance: 6.0
click at [148, 365] on span "50%" at bounding box center [145, 367] width 8 height 5
type textarea "****"
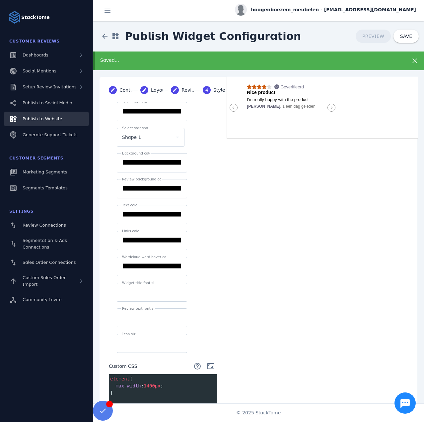
scroll to position [0, 0]
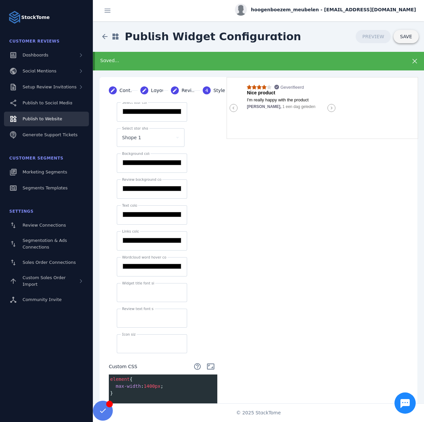
type textarea "**"
click at [398, 35] on span at bounding box center [406, 37] width 25 height 16
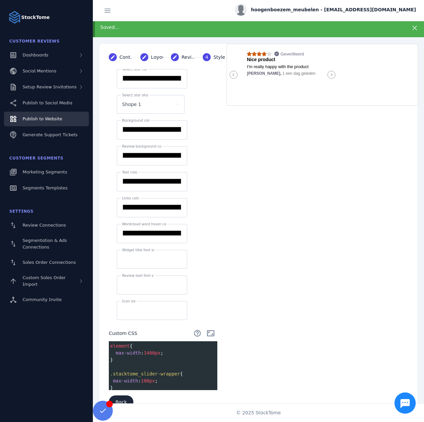
scroll to position [0, 5]
type textarea "****"
drag, startPoint x: 122, startPoint y: 377, endPoint x: 114, endPoint y: 378, distance: 8.7
click at [114, 378] on span "max-width" at bounding box center [125, 380] width 25 height 5
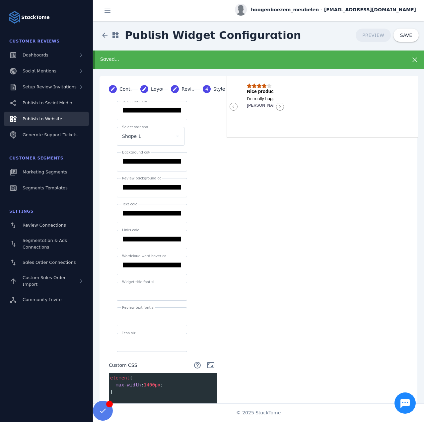
scroll to position [0, 0]
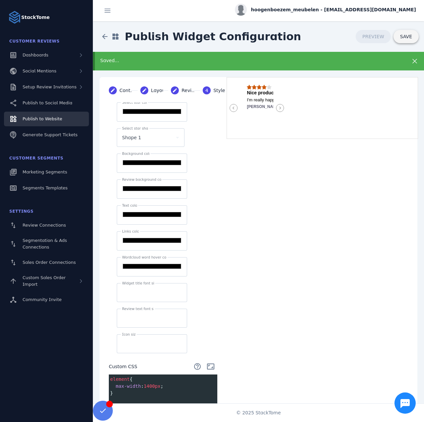
click at [402, 44] on span at bounding box center [406, 37] width 25 height 16
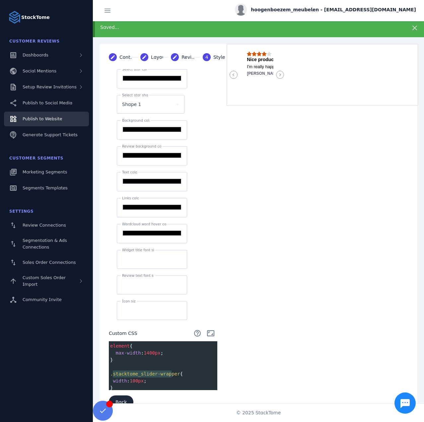
type textarea "**********"
drag, startPoint x: 114, startPoint y: 369, endPoint x: 174, endPoint y: 369, distance: 60.1
click at [174, 371] on span ".stacktome_slider-wrapper {" at bounding box center [146, 373] width 73 height 5
type textarea "**"
drag, startPoint x: 132, startPoint y: 377, endPoint x: 137, endPoint y: 377, distance: 5.0
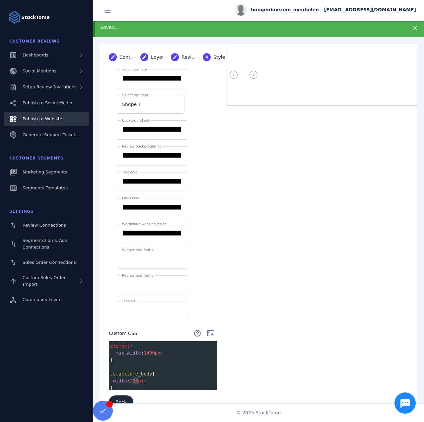
click at [137, 378] on span "100px" at bounding box center [137, 380] width 14 height 5
type textarea "***"
drag, startPoint x: 131, startPoint y: 377, endPoint x: 137, endPoint y: 378, distance: 6.3
click at [137, 378] on span "100px" at bounding box center [137, 380] width 14 height 5
click at [140, 378] on span "100px" at bounding box center [137, 380] width 14 height 5
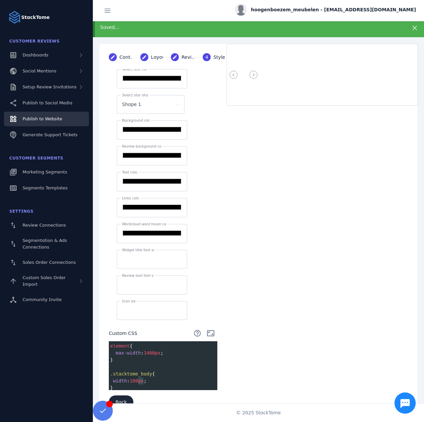
drag, startPoint x: 137, startPoint y: 378, endPoint x: 143, endPoint y: 378, distance: 6.3
click at [143, 378] on span "width : 100px ;" at bounding box center [128, 380] width 37 height 5
type textarea "*"
click at [153, 379] on pre "width : 100% ;" at bounding box center [164, 380] width 111 height 7
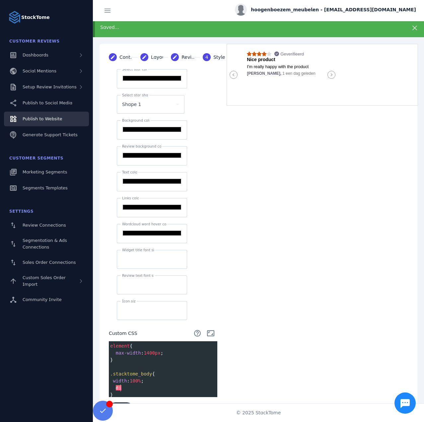
type textarea "***"
type textarea "*"
type textarea "**********"
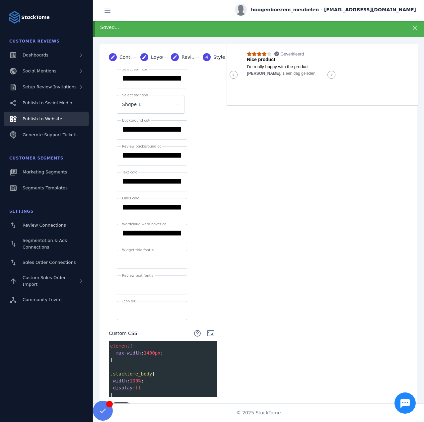
scroll to position [0, 7]
type textarea "****"
type textarea "*"
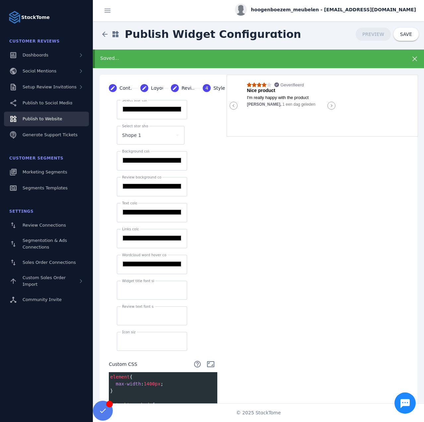
scroll to position [0, 0]
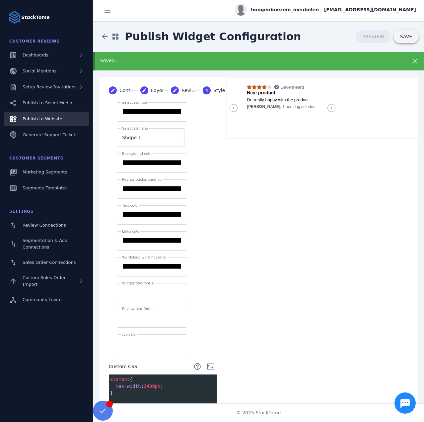
type textarea "*"
click at [398, 35] on span at bounding box center [406, 37] width 25 height 16
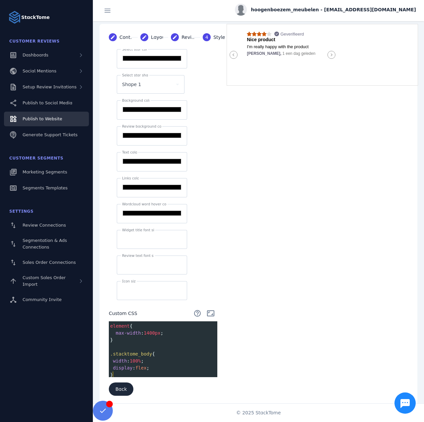
scroll to position [0, 2]
type textarea "**********"
drag, startPoint x: 114, startPoint y: 370, endPoint x: 110, endPoint y: 352, distance: 18.7
click at [110, 352] on div "element { max-width : 1400px ; } ​ .stacktome_body { width : 100% ; display : f…" at bounding box center [164, 350] width 111 height 56
click at [140, 351] on span ".stacktome_body" at bounding box center [131, 353] width 42 height 5
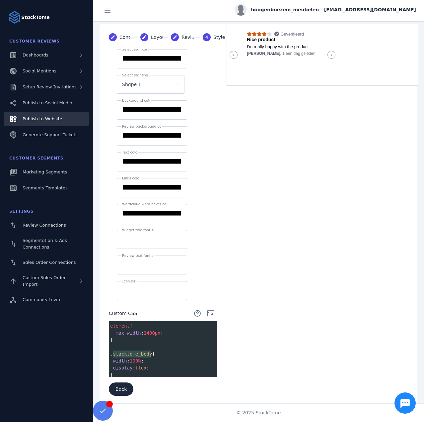
type textarea "**********"
drag, startPoint x: 112, startPoint y: 351, endPoint x: 149, endPoint y: 350, distance: 36.5
click at [149, 351] on span ".stacktome_body {" at bounding box center [132, 353] width 45 height 5
paste textarea
type textarea "**********"
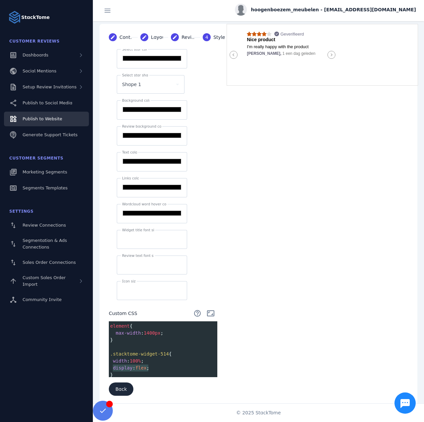
drag, startPoint x: 149, startPoint y: 364, endPoint x: 113, endPoint y: 362, distance: 36.9
click at [113, 364] on pre "display : flex ;" at bounding box center [164, 367] width 111 height 7
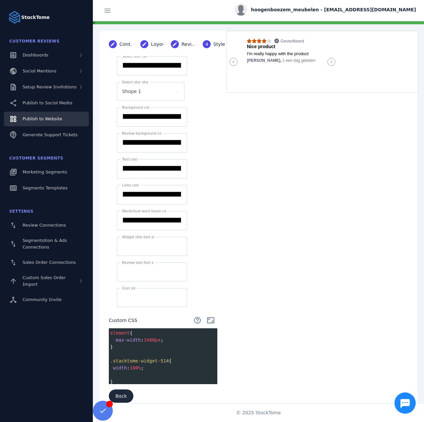
scroll to position [53, 0]
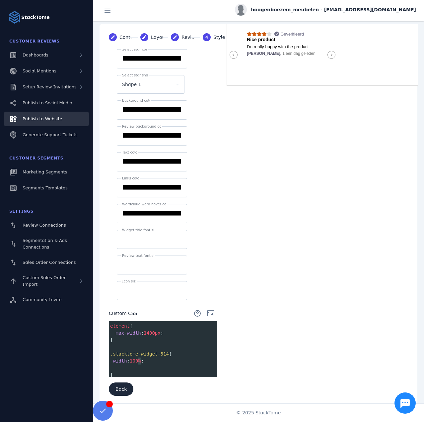
click at [140, 358] on span "100%" at bounding box center [135, 360] width 11 height 5
type textarea "**"
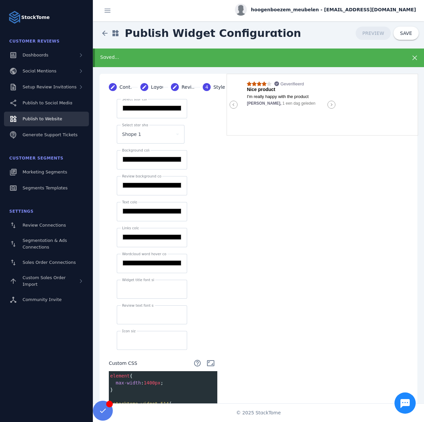
scroll to position [0, 0]
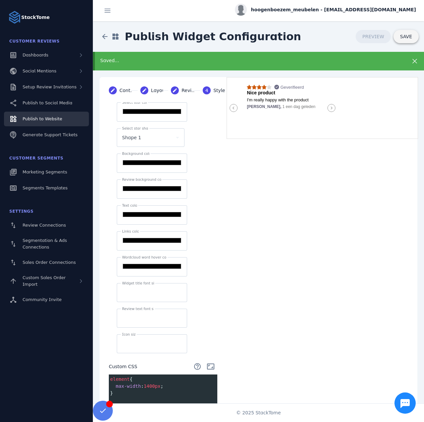
type textarea "**"
click at [401, 30] on span at bounding box center [406, 37] width 25 height 16
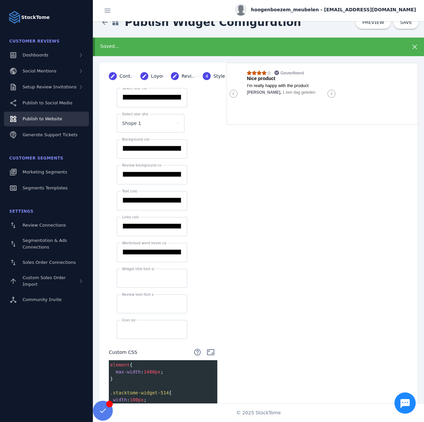
scroll to position [53, 0]
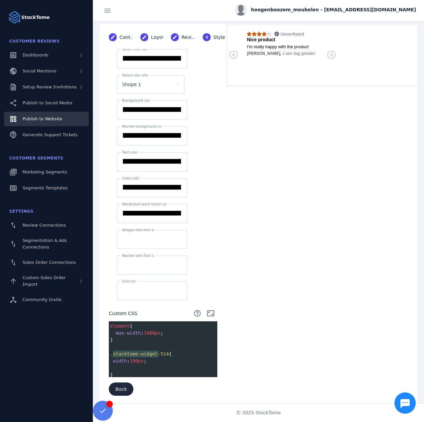
type textarea "**********"
drag, startPoint x: 114, startPoint y: 351, endPoint x: 163, endPoint y: 351, distance: 49.5
click at [163, 351] on span ".stacktome-widget-514" at bounding box center [139, 353] width 59 height 5
click at [116, 351] on span ".stacktome-widget-514" at bounding box center [139, 353] width 59 height 5
type textarea "**********"
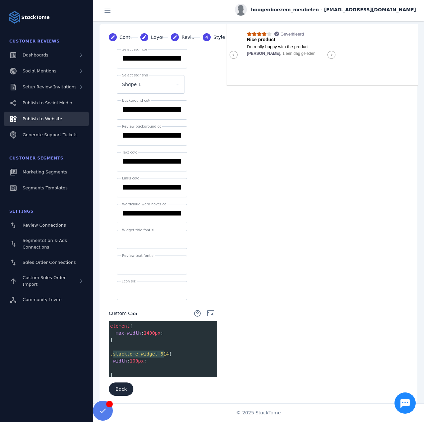
drag, startPoint x: 113, startPoint y: 350, endPoint x: 164, endPoint y: 349, distance: 50.8
click at [164, 351] on span ".stacktome-widget-514" at bounding box center [139, 353] width 59 height 5
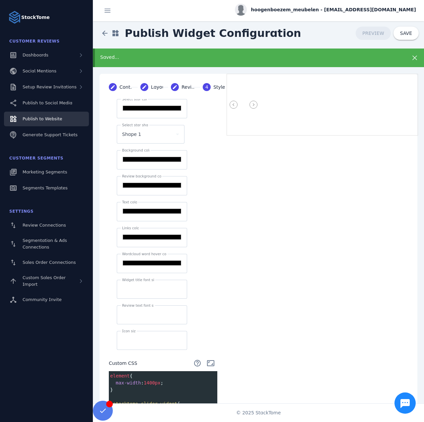
scroll to position [0, 0]
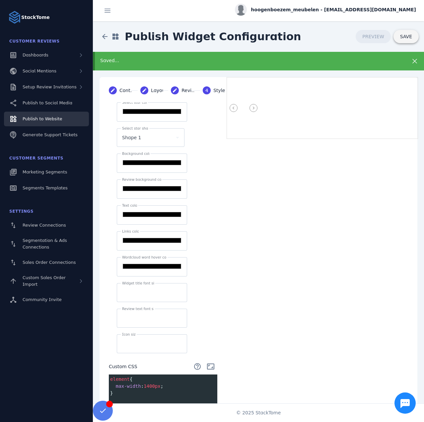
click at [400, 37] on span "SAVE" at bounding box center [406, 36] width 12 height 5
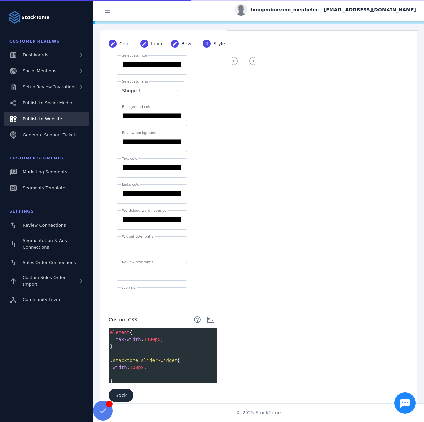
scroll to position [53, 0]
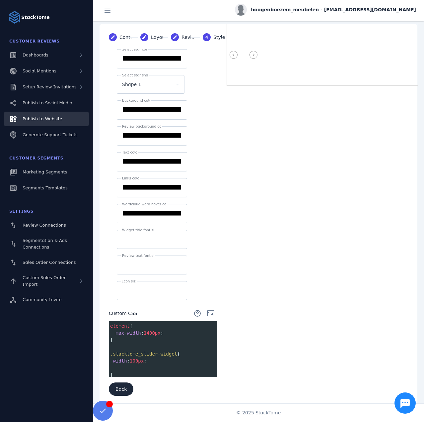
click at [143, 358] on span "100px" at bounding box center [137, 360] width 14 height 5
type textarea "*****"
click at [143, 358] on span "100px" at bounding box center [137, 360] width 14 height 5
drag, startPoint x: 138, startPoint y: 357, endPoint x: 144, endPoint y: 357, distance: 6.0
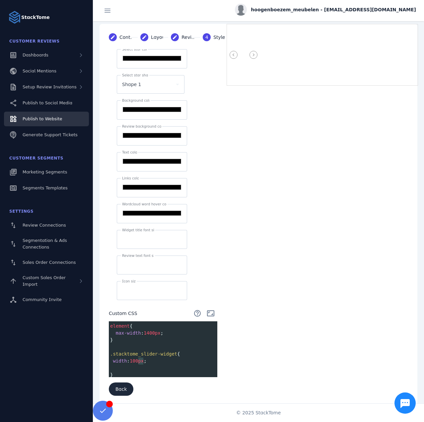
click at [144, 358] on span "width : 100px ;" at bounding box center [128, 360] width 37 height 5
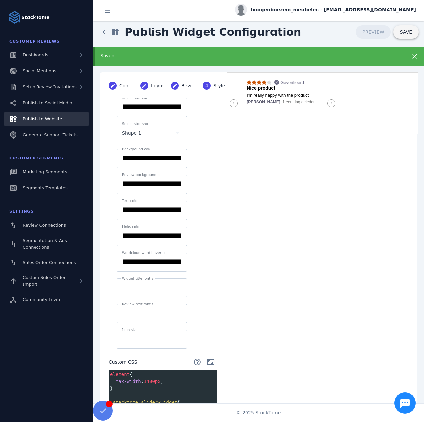
scroll to position [0, 0]
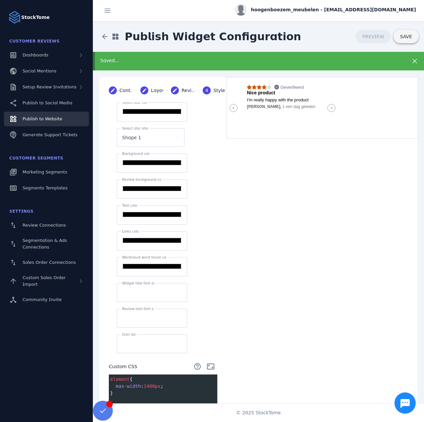
type textarea "*"
click at [400, 35] on span "SAVE" at bounding box center [406, 36] width 12 height 5
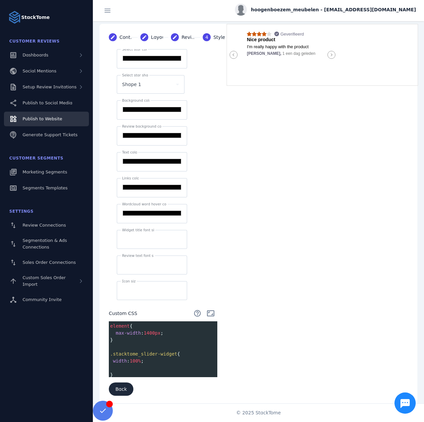
scroll to position [0, 2]
type textarea "**********"
drag, startPoint x: 114, startPoint y: 370, endPoint x: 111, endPoint y: 348, distance: 22.1
click at [111, 348] on div "element { max-width : 1400px ; } ​ .stacktome_slider-widget { width : 100% ; }" at bounding box center [164, 350] width 111 height 56
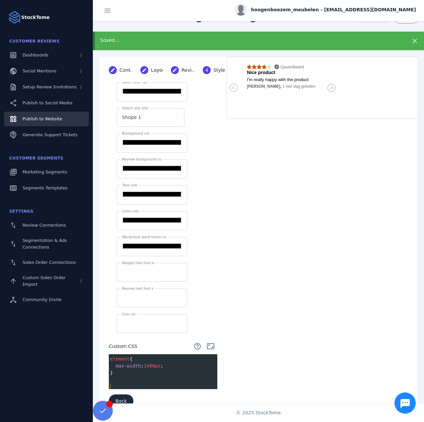
scroll to position [0, 0]
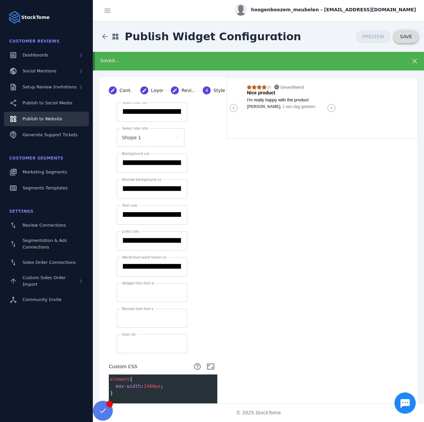
click at [402, 39] on span "SAVE" at bounding box center [406, 36] width 12 height 5
click at [41, 116] on div "Publish to Website" at bounding box center [42, 119] width 39 height 7
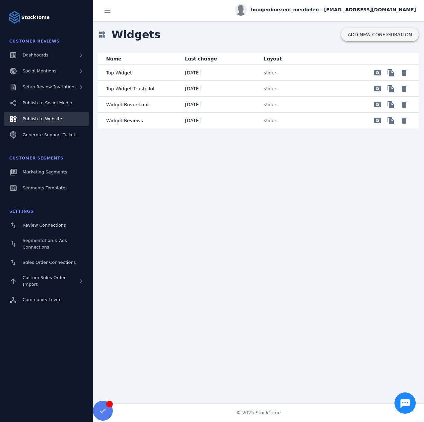
click at [373, 35] on span "ADD NEW CONFIGURATION" at bounding box center [380, 34] width 64 height 5
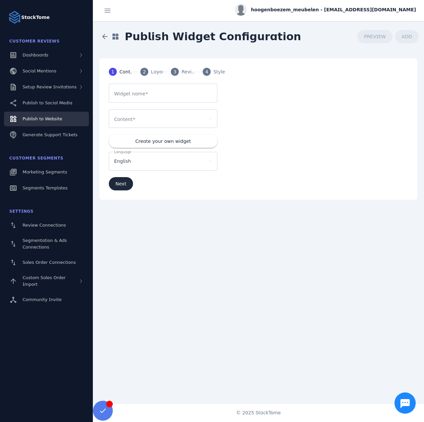
click at [125, 94] on mat-label "Widget name" at bounding box center [129, 93] width 31 height 5
click at [125, 94] on input "Widget name" at bounding box center [163, 93] width 98 height 8
type input "****"
click at [152, 70] on div "Layout" at bounding box center [159, 71] width 17 height 7
click at [133, 118] on span at bounding box center [134, 119] width 3 height 5
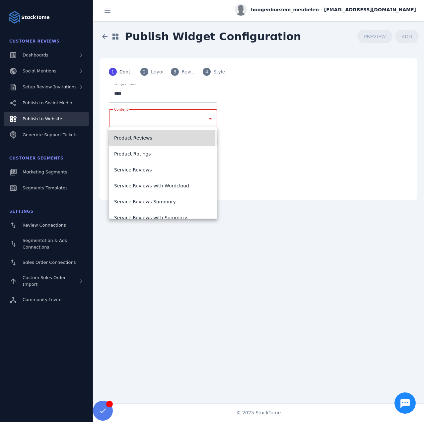
click at [140, 137] on span "Product Reviews" at bounding box center [133, 138] width 38 height 8
type input "*******"
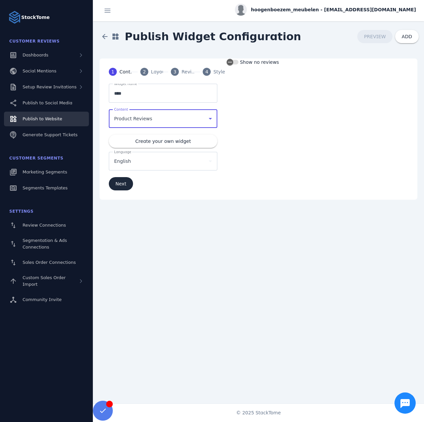
click at [133, 115] on span "Product Reviews" at bounding box center [133, 119] width 38 height 8
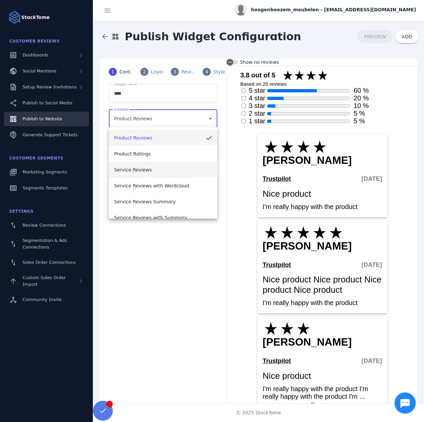
click at [140, 170] on span "Service Reviews" at bounding box center [133, 170] width 38 height 8
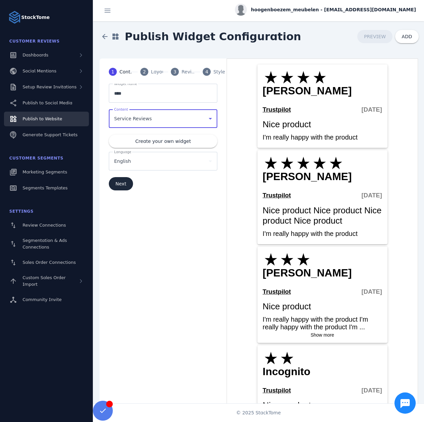
click at [142, 115] on span "Service Reviews" at bounding box center [133, 119] width 38 height 8
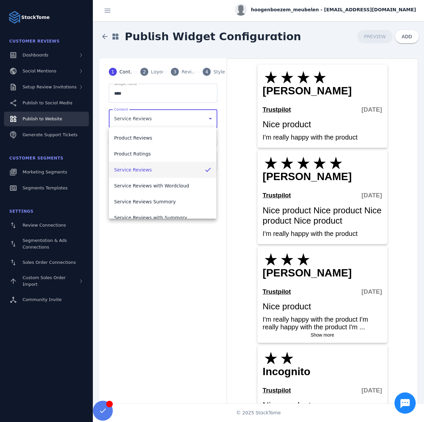
click at [150, 72] on div at bounding box center [212, 211] width 424 height 422
click at [145, 70] on div "2" at bounding box center [144, 72] width 8 height 8
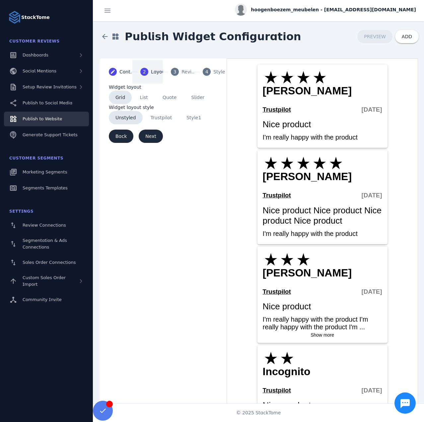
drag, startPoint x: 176, startPoint y: 117, endPoint x: 172, endPoint y: 117, distance: 3.7
click at [175, 117] on mat-button-toggle-group "Unstyled Trustpilot Style1" at bounding box center [163, 117] width 109 height 13
click at [187, 118] on span "Style1" at bounding box center [194, 117] width 28 height 13
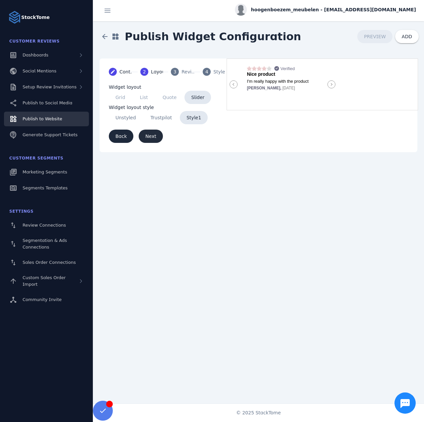
click at [150, 134] on span "Next" at bounding box center [150, 136] width 11 height 5
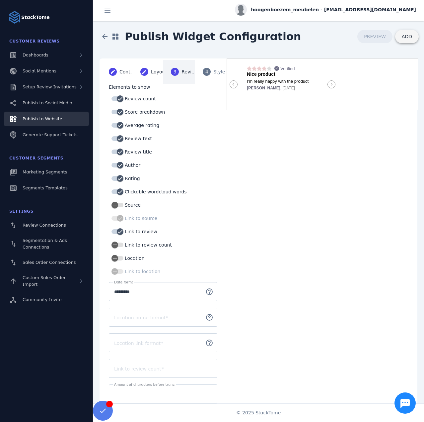
click at [407, 34] on span "ADD" at bounding box center [407, 36] width 10 height 5
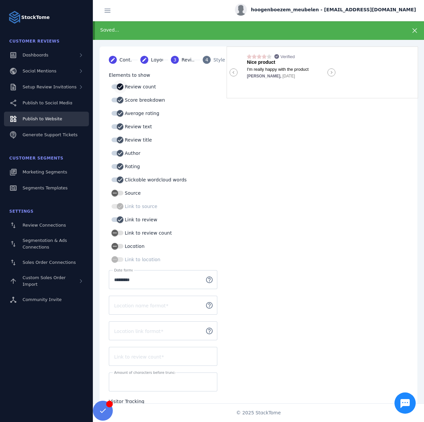
scroll to position [33, 0]
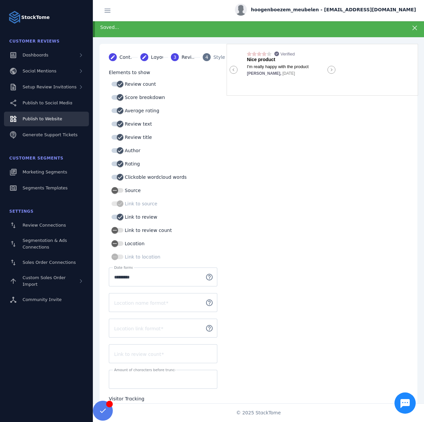
click at [122, 60] on div "Content" at bounding box center [127, 57] width 17 height 7
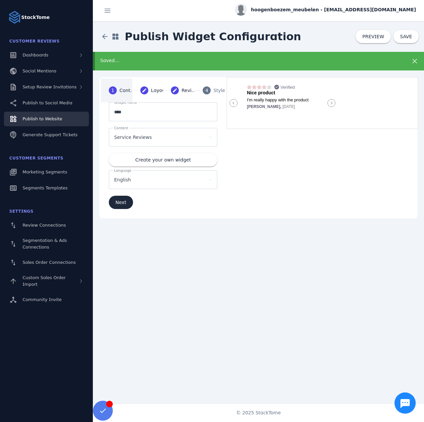
click at [133, 179] on div "English" at bounding box center [160, 180] width 92 height 8
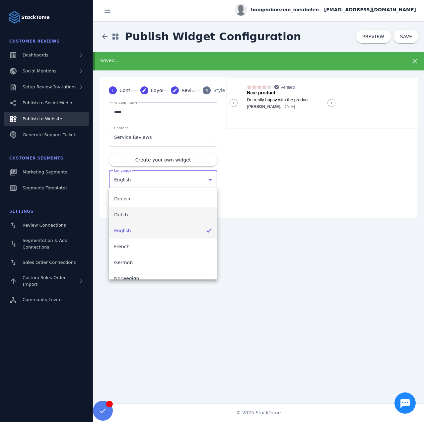
click at [130, 213] on mat-option "Dutch" at bounding box center [163, 214] width 109 height 16
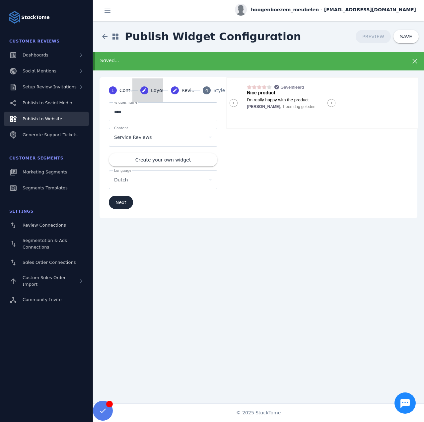
click at [137, 90] on mat-step-header "Editable create Layout" at bounding box center [147, 90] width 31 height 24
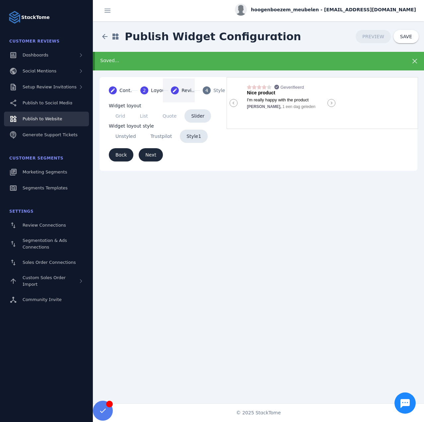
click at [183, 89] on div "Reviews" at bounding box center [190, 90] width 17 height 7
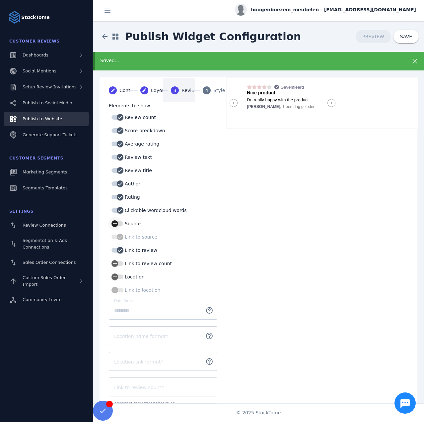
click at [116, 225] on icon "button" at bounding box center [115, 223] width 6 height 6
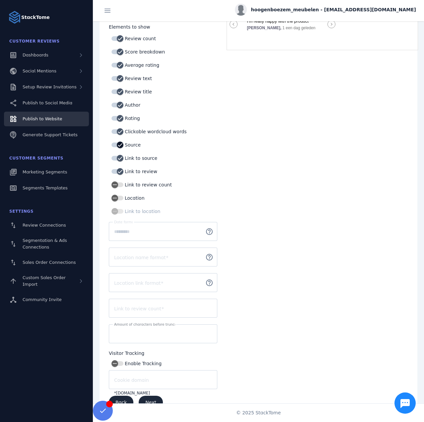
scroll to position [92, 0]
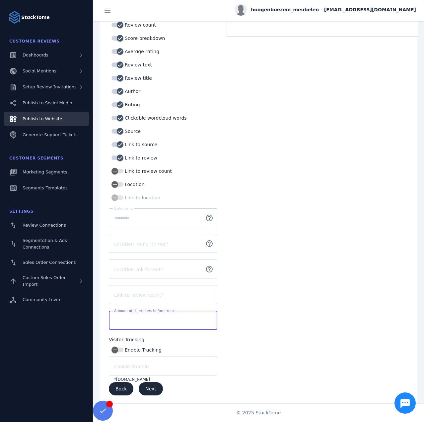
drag, startPoint x: 128, startPoint y: 321, endPoint x: 112, endPoint y: 319, distance: 16.3
click at [112, 319] on div "Amount of characters before truncation **" at bounding box center [163, 319] width 109 height 19
type input "***"
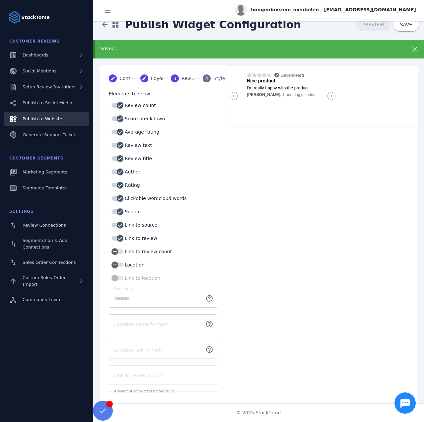
scroll to position [0, 0]
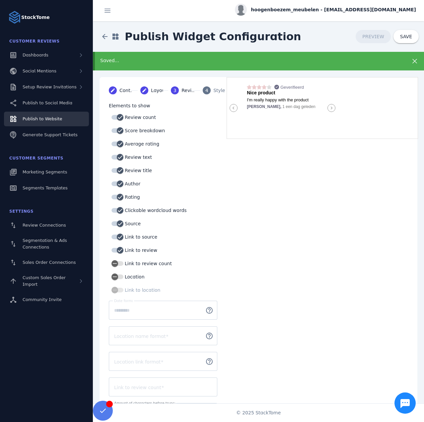
click at [210, 87] on mat-step-header "4 Styles" at bounding box center [210, 90] width 31 height 24
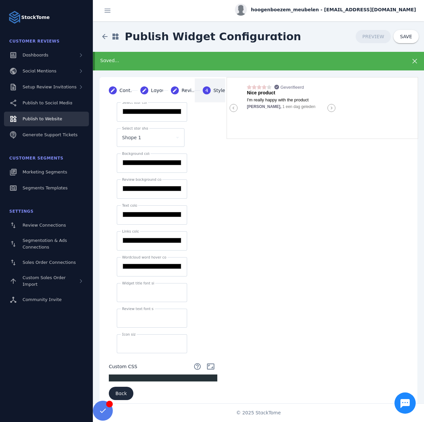
click at [143, 114] on input "*******" at bounding box center [152, 112] width 60 height 8
click at [164, 109] on input "*******" at bounding box center [152, 112] width 60 height 8
type input "*******"
click at [224, 186] on div "Widget name **** Content Service Reviews Create your own widget Language Dutch …" at bounding box center [163, 254] width 124 height 305
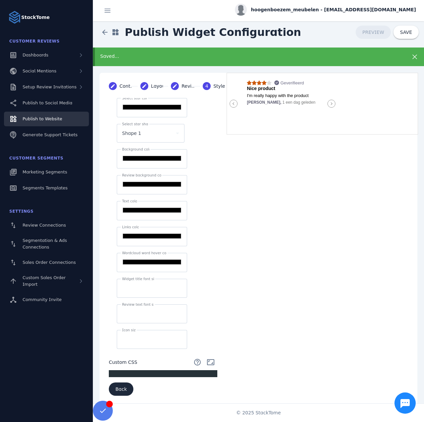
scroll to position [1, 0]
click at [115, 372] on pre "​" at bounding box center [164, 374] width 111 height 7
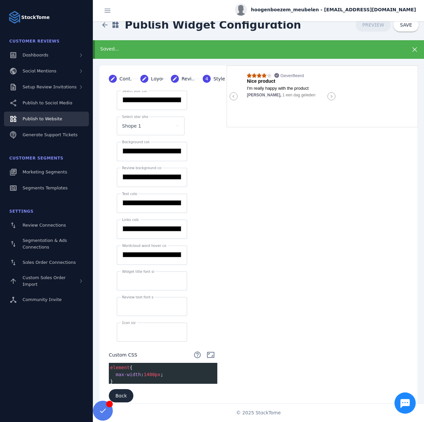
scroll to position [0, 0]
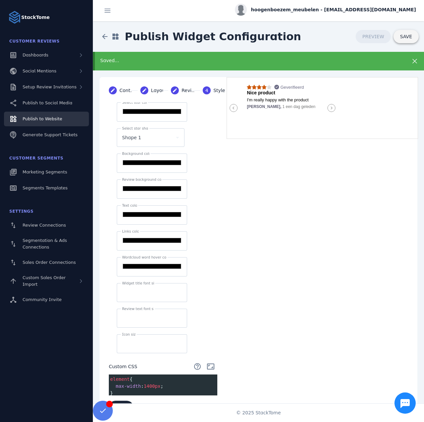
click at [405, 38] on span "SAVE" at bounding box center [406, 36] width 12 height 5
click at [377, 38] on span "PREVIEW" at bounding box center [373, 36] width 22 height 5
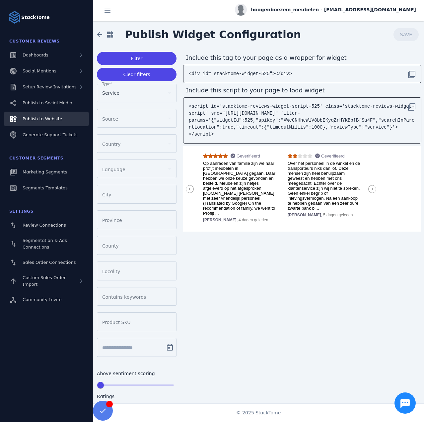
click at [370, 185] on icon at bounding box center [372, 189] width 8 height 8
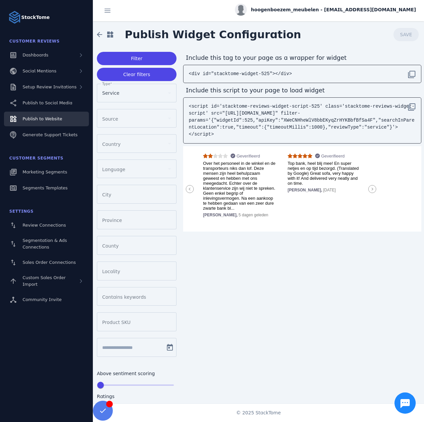
click at [370, 185] on icon at bounding box center [372, 189] width 8 height 8
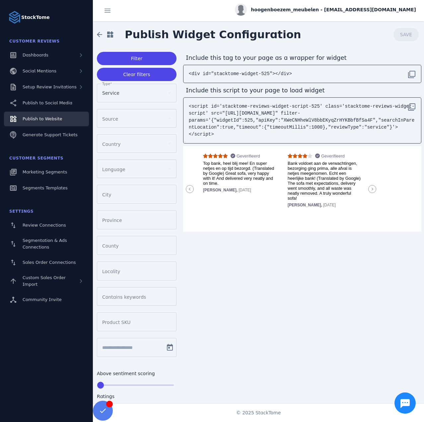
click at [370, 185] on icon at bounding box center [372, 189] width 8 height 8
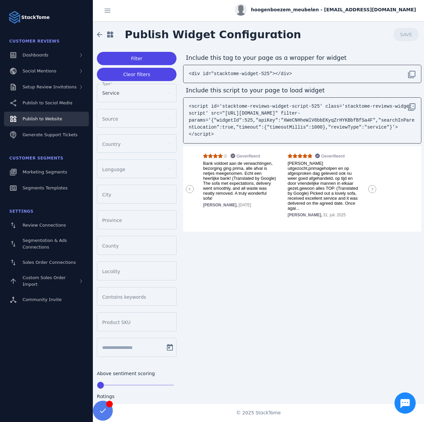
click at [370, 185] on icon at bounding box center [372, 189] width 8 height 8
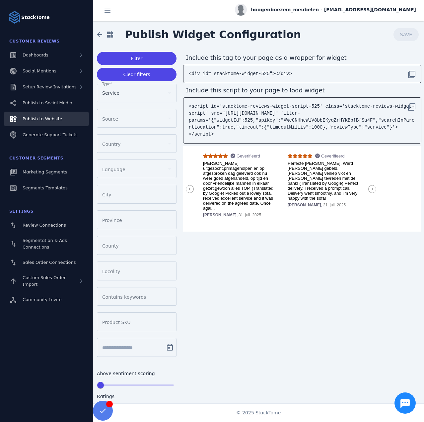
click at [370, 185] on icon at bounding box center [372, 189] width 8 height 8
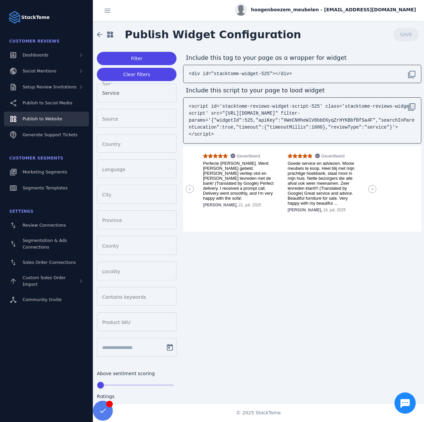
click at [370, 185] on icon at bounding box center [372, 189] width 8 height 8
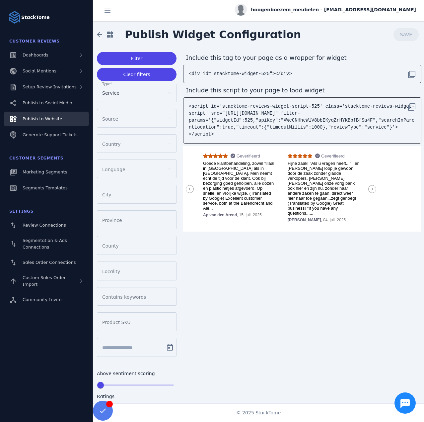
click at [370, 185] on icon at bounding box center [372, 189] width 8 height 8
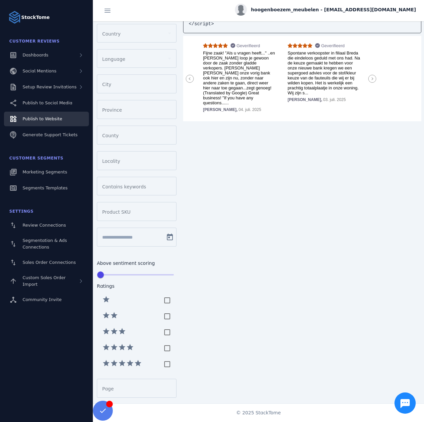
scroll to position [159, 0]
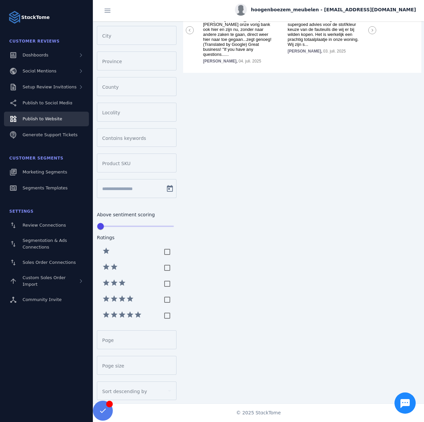
click at [127, 388] on mat-label "Sort descending by" at bounding box center [124, 390] width 45 height 5
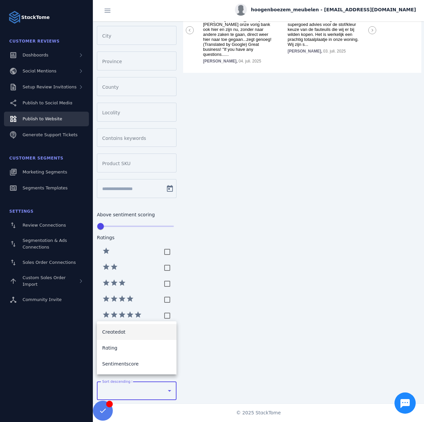
click at [119, 332] on span "Createdat" at bounding box center [113, 332] width 23 height 8
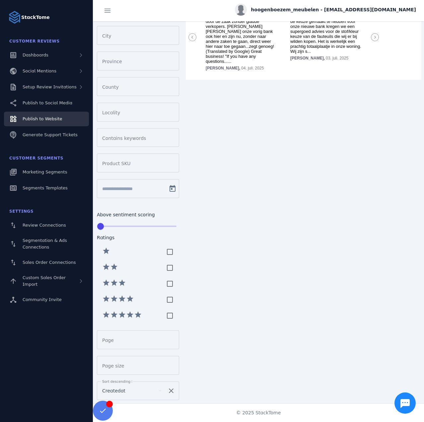
click at [310, 275] on div "Include this tag to your page as a wrapper for widget filter_none <div id="stac…" at bounding box center [303, 149] width 241 height 521
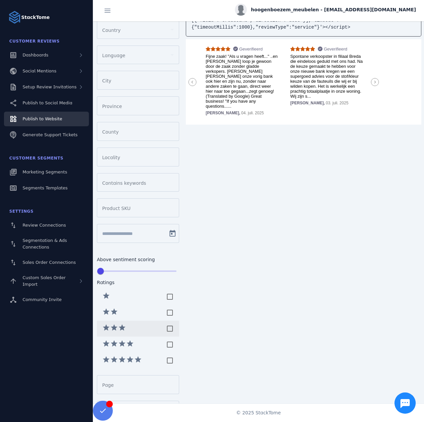
scroll to position [133, 0]
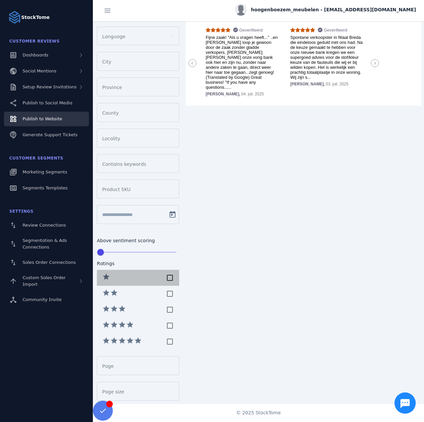
click at [173, 274] on div at bounding box center [169, 277] width 13 height 13
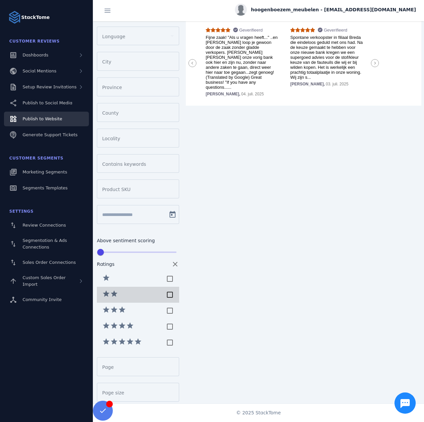
click at [170, 289] on div at bounding box center [169, 294] width 13 height 13
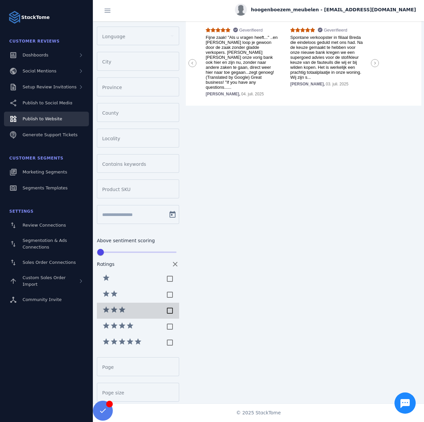
click at [171, 305] on div at bounding box center [169, 310] width 13 height 13
click at [170, 324] on div at bounding box center [169, 326] width 13 height 13
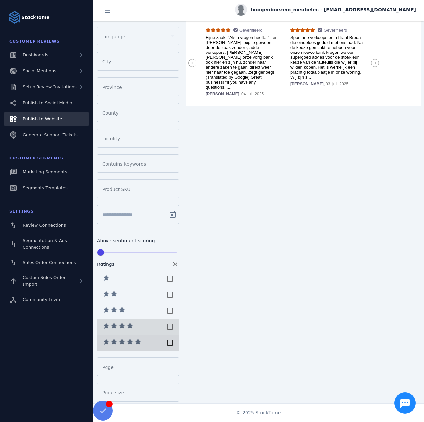
click at [170, 339] on div at bounding box center [169, 342] width 13 height 13
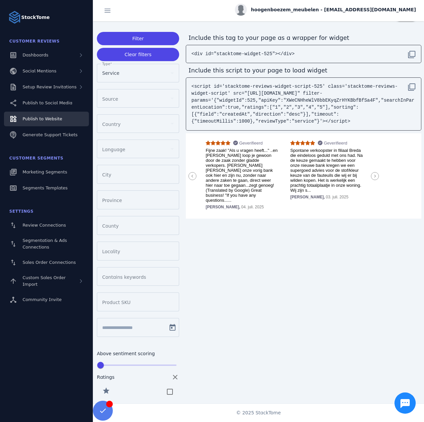
scroll to position [0, 0]
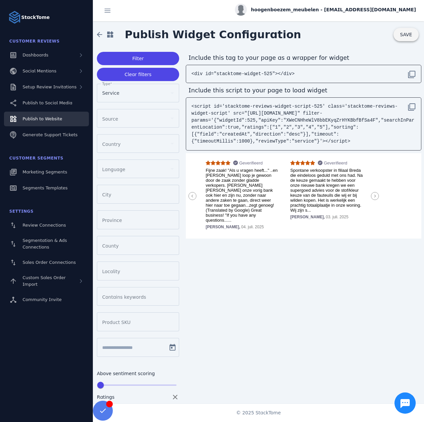
click at [401, 36] on span "SAVE" at bounding box center [406, 34] width 12 height 5
